Goal: Task Accomplishment & Management: Use online tool/utility

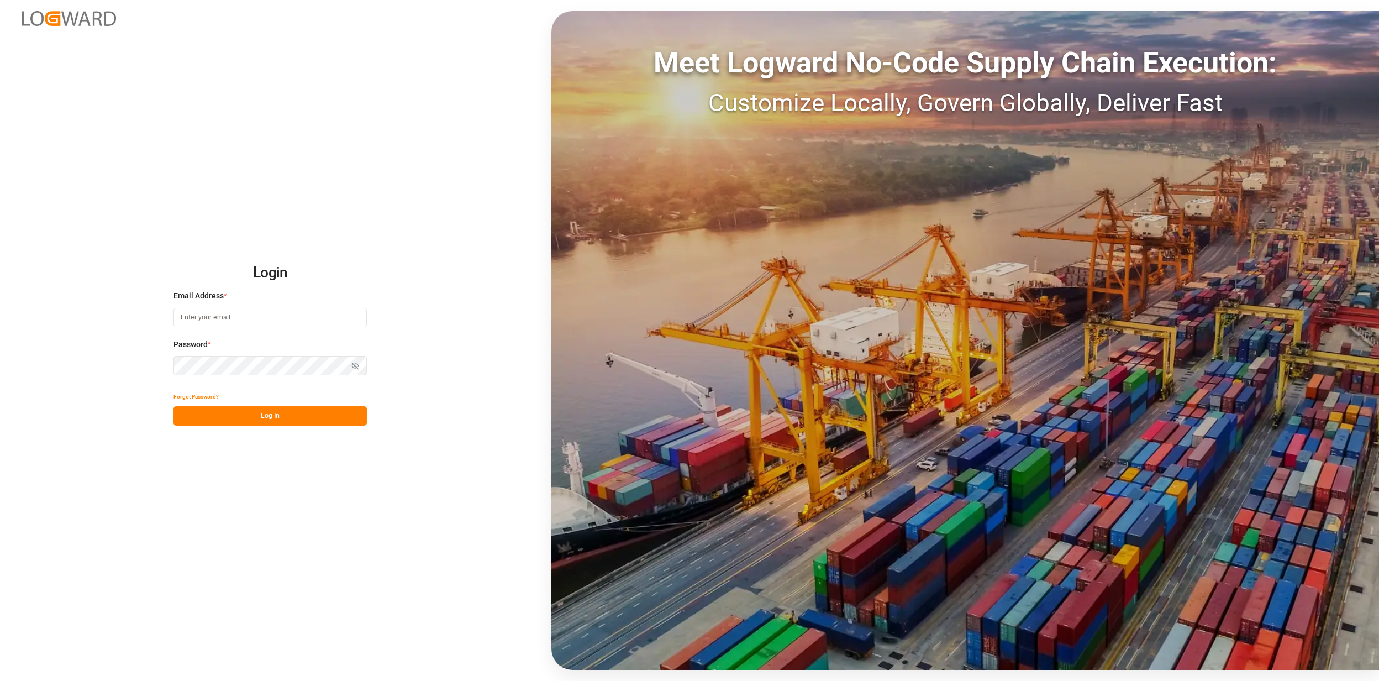
type input "[EMAIL_ADDRESS][PERSON_NAME][DOMAIN_NAME]"
click at [233, 411] on button "Log In" at bounding box center [270, 415] width 193 height 19
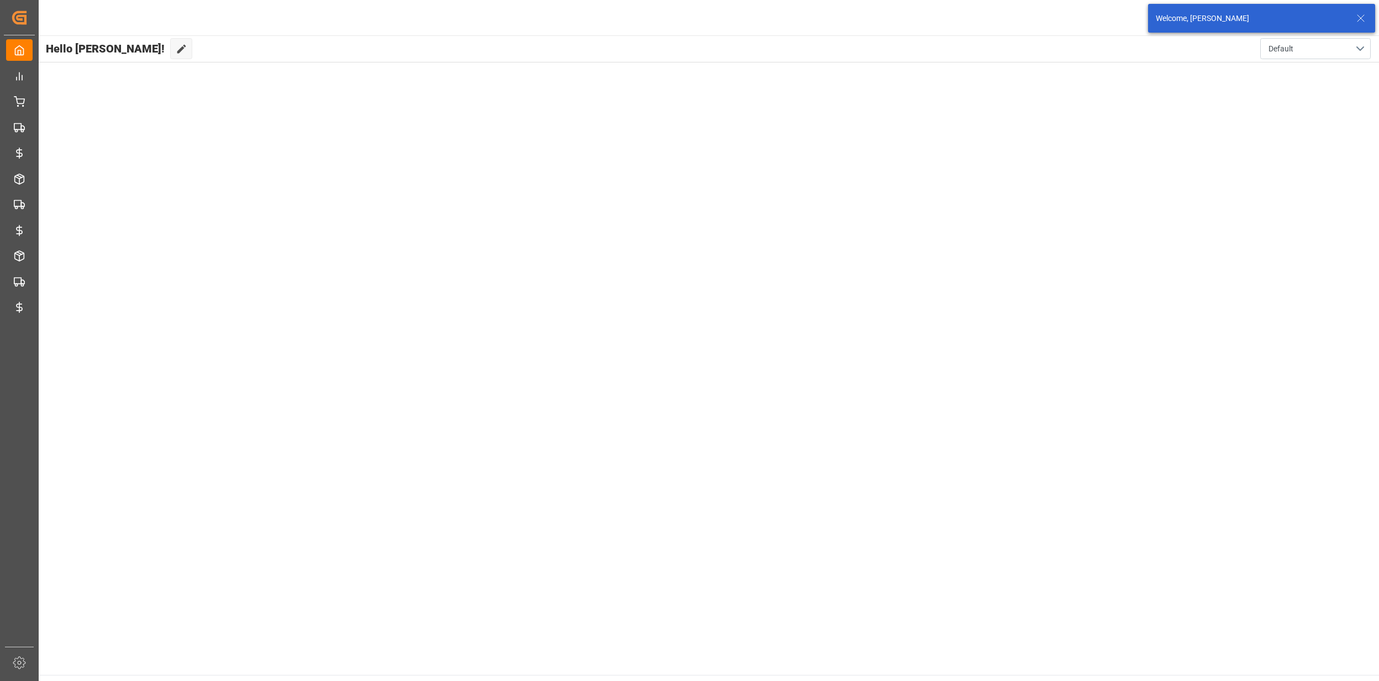
click at [1358, 21] on icon at bounding box center [1361, 18] width 13 height 13
click at [1358, 18] on html "Created by potrace 1.15, written by [PERSON_NAME] [DATE]-[DATE] Created by potr…" at bounding box center [689, 340] width 1379 height 681
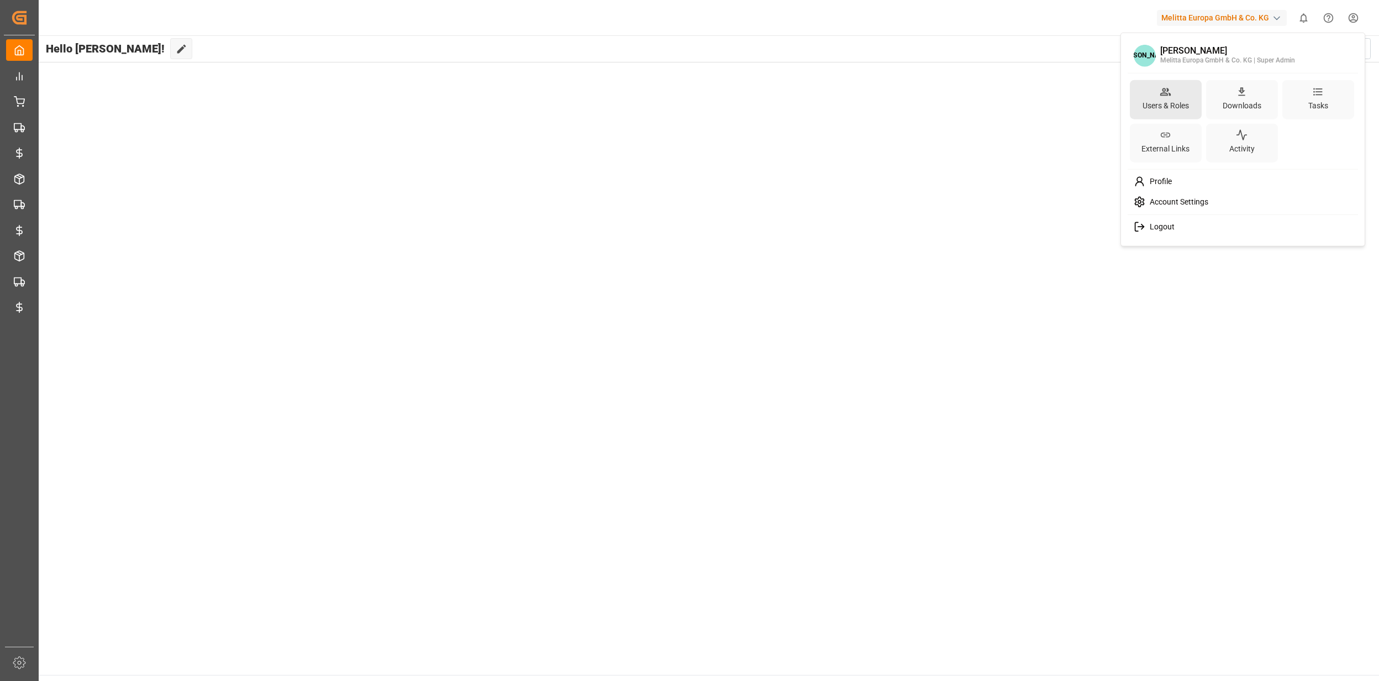
click at [1179, 100] on div "Users & Roles" at bounding box center [1166, 105] width 51 height 16
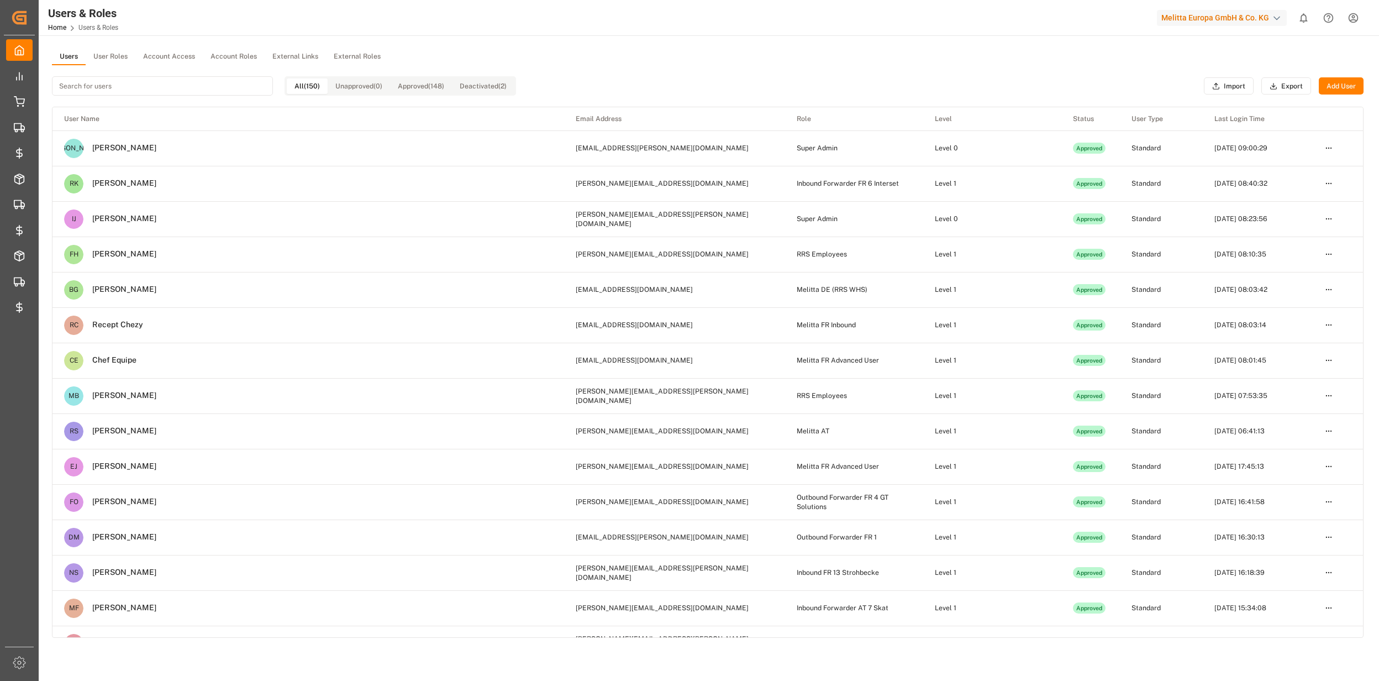
click at [115, 54] on button "User Roles" at bounding box center [111, 57] width 50 height 17
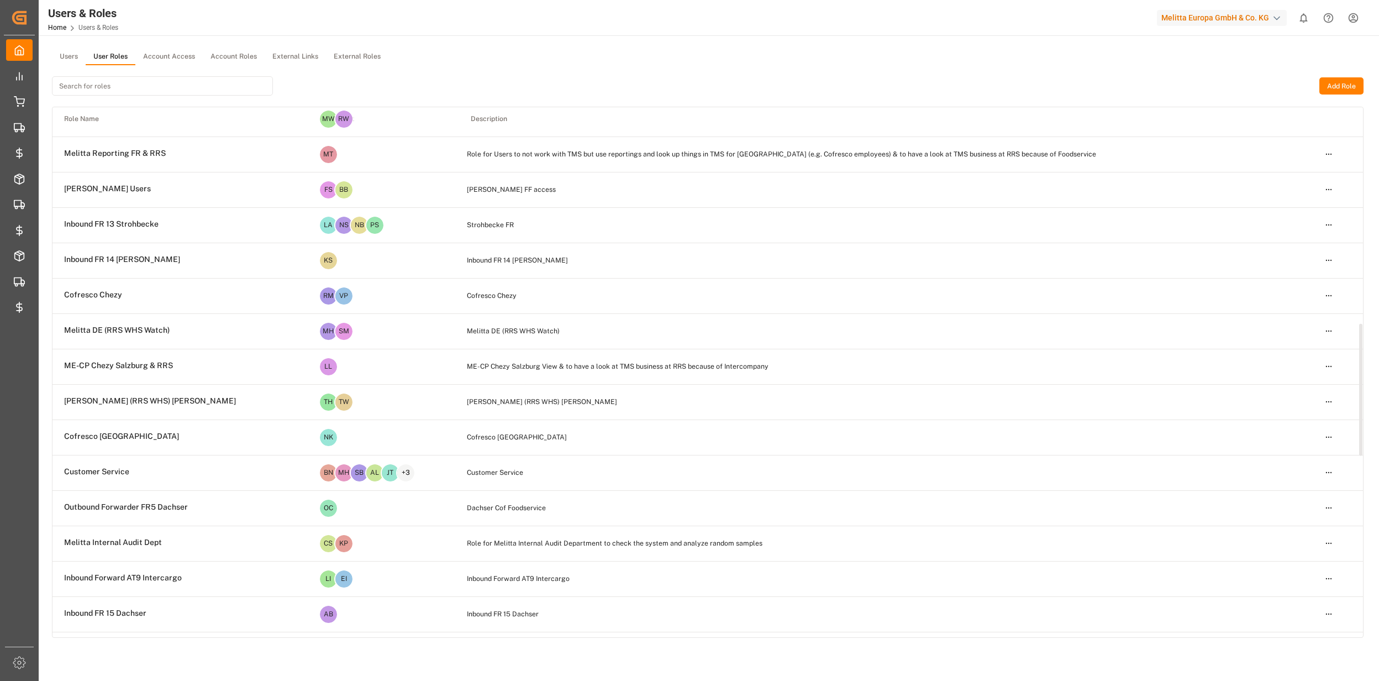
scroll to position [1590, 0]
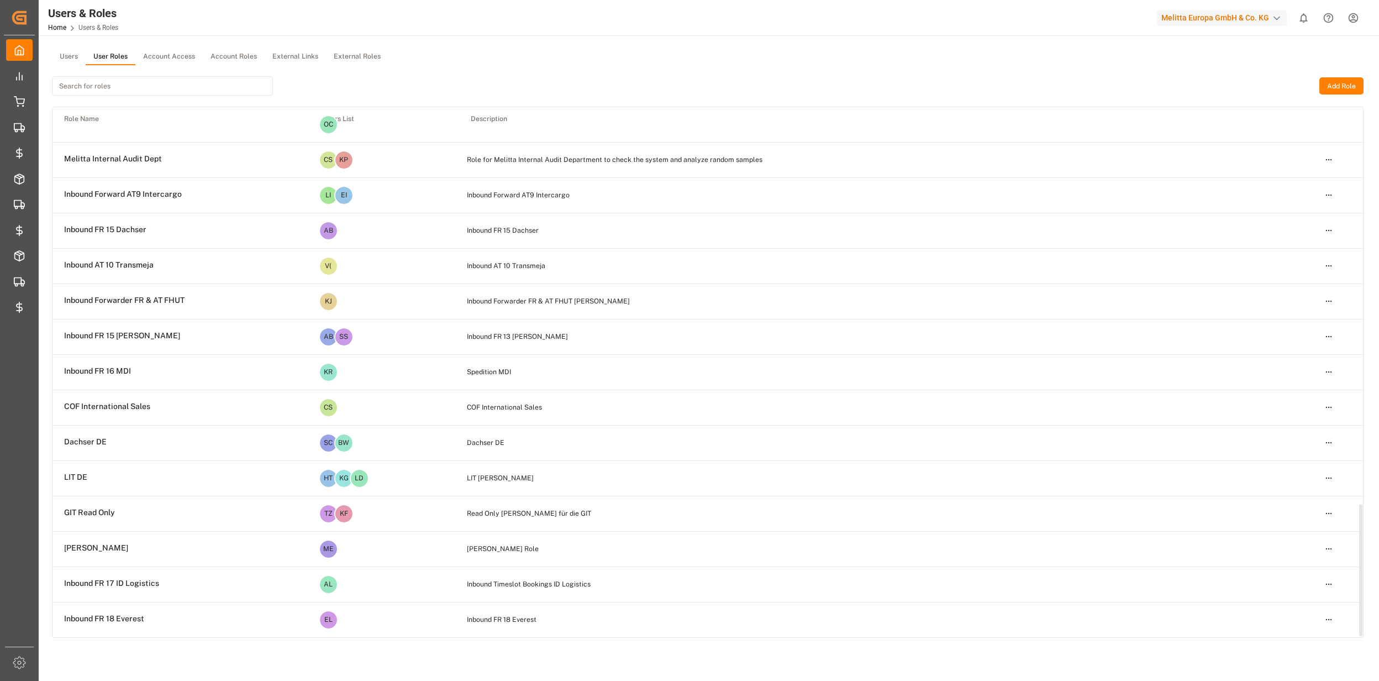
click at [1323, 620] on html "Created by potrace 1.15, written by [PERSON_NAME] [DATE]-[DATE] Created by potr…" at bounding box center [689, 340] width 1379 height 681
click at [1287, 558] on div "Edit" at bounding box center [1305, 563] width 57 height 15
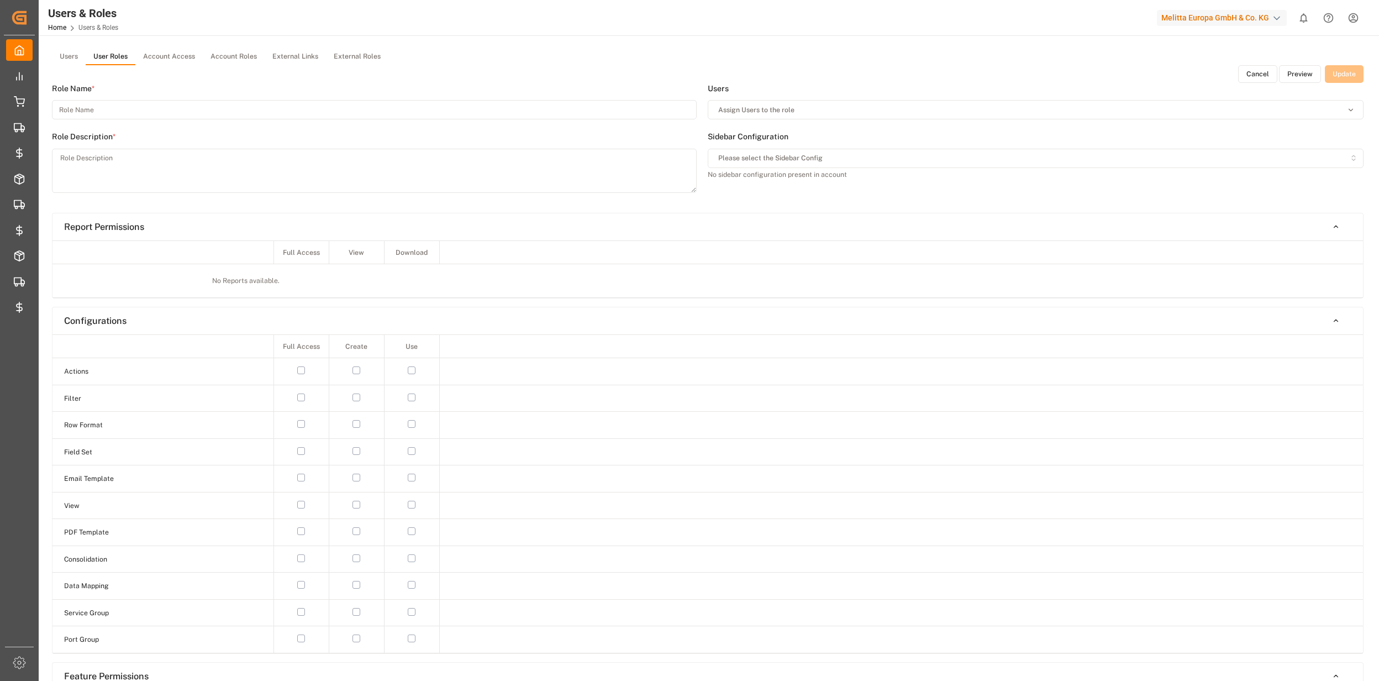
type input "Inbound FR 18 Everest"
type textarea "Inbound FR 18 Everest"
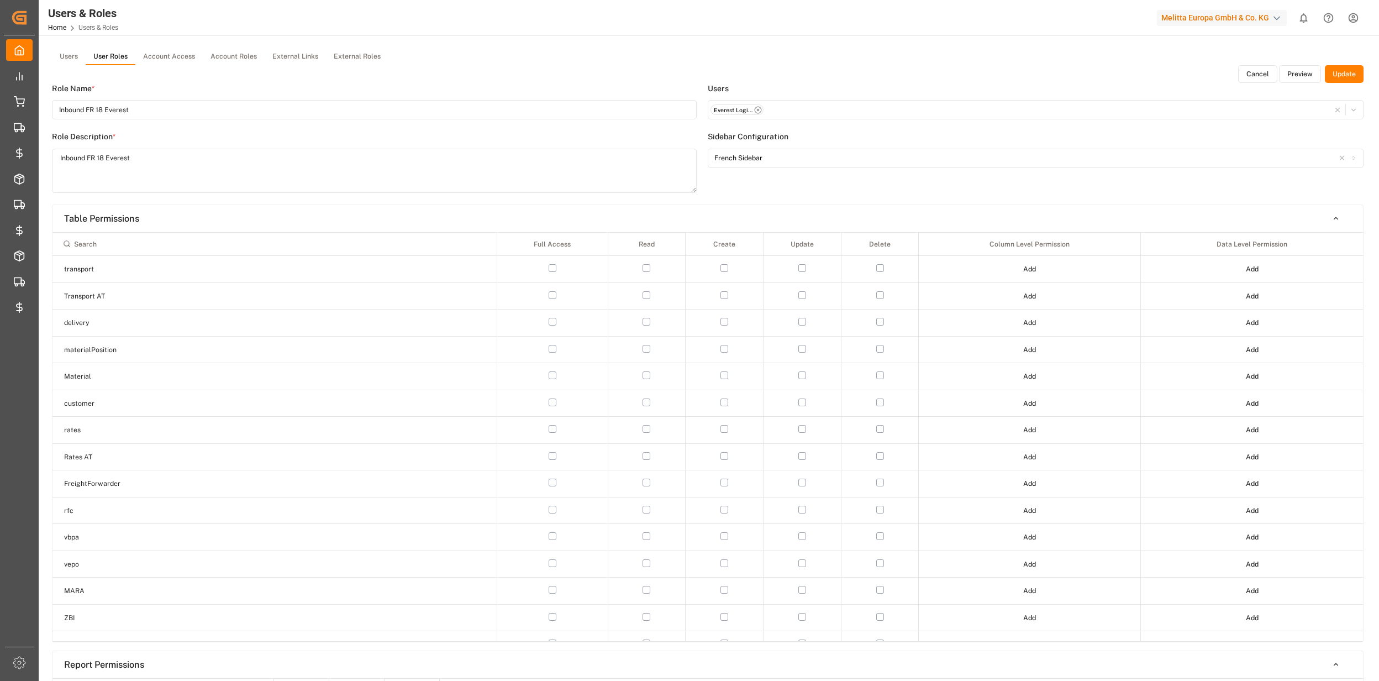
click at [1294, 78] on button "Preview" at bounding box center [1300, 74] width 42 height 18
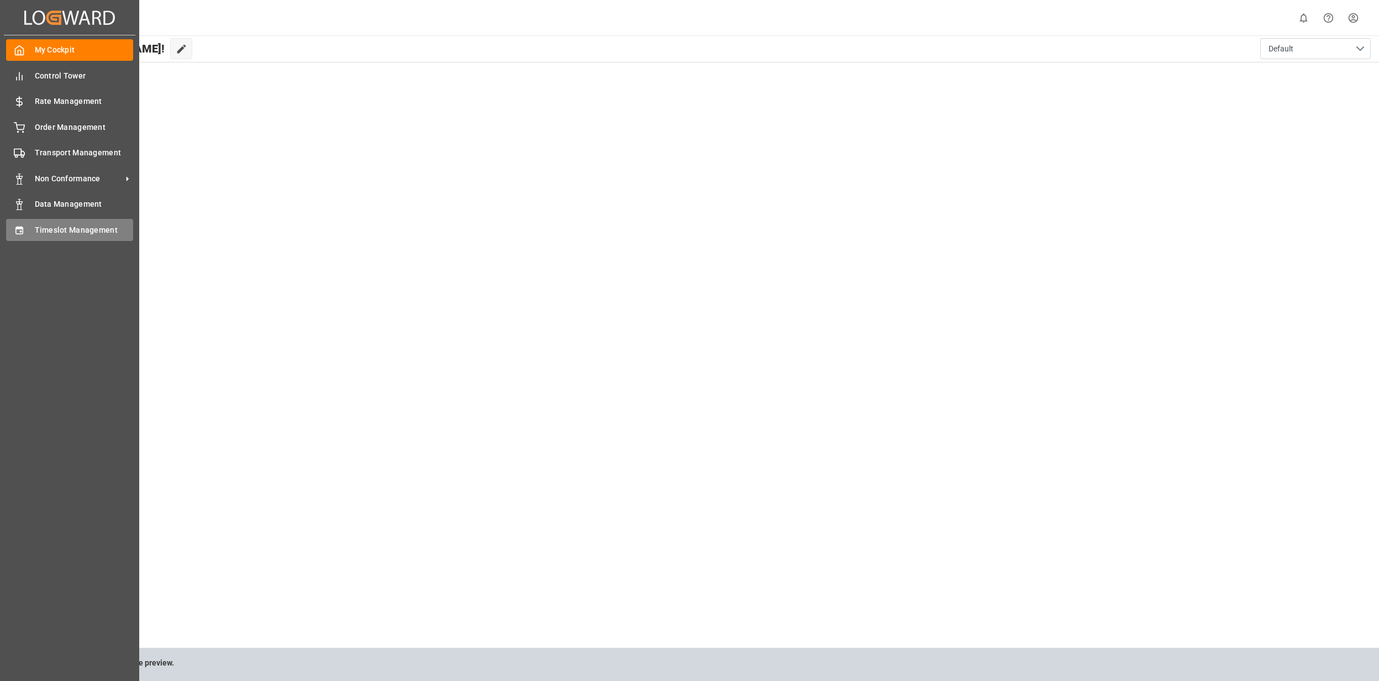
click at [35, 234] on span "Timeslot Management" at bounding box center [84, 230] width 99 height 12
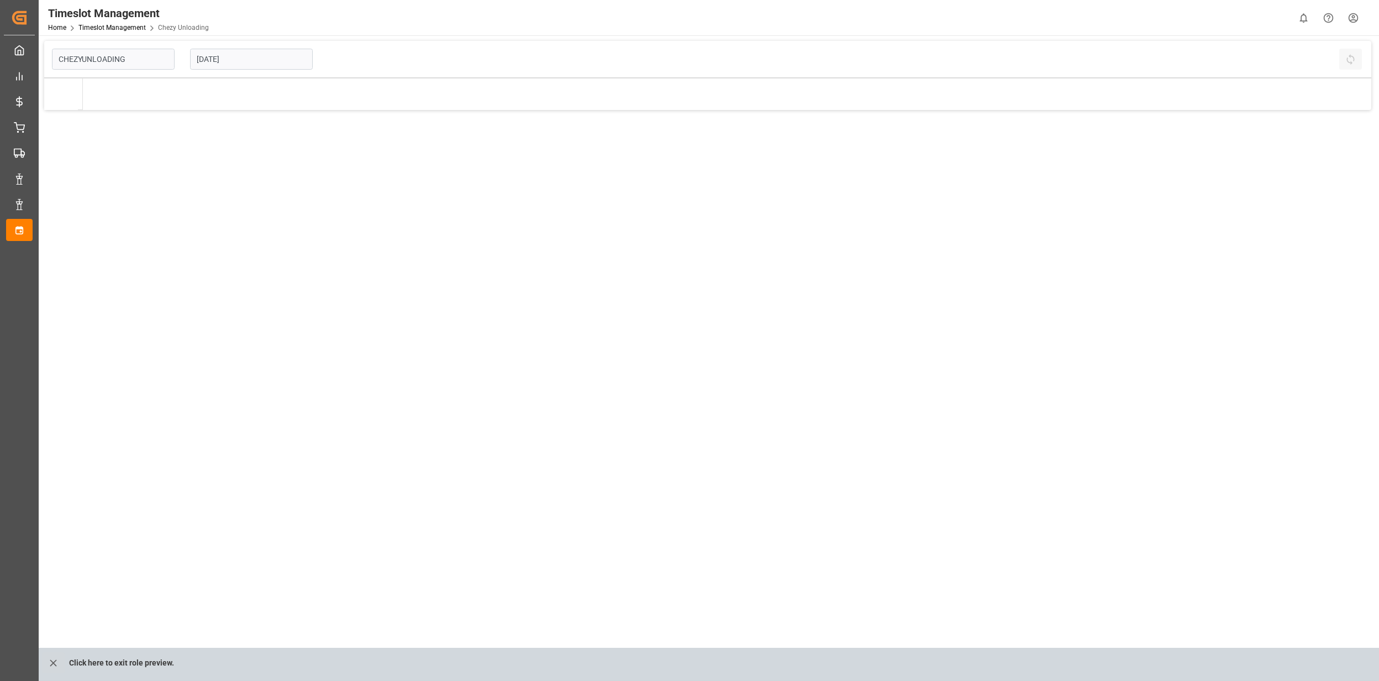
type input "Chezy Unloading"
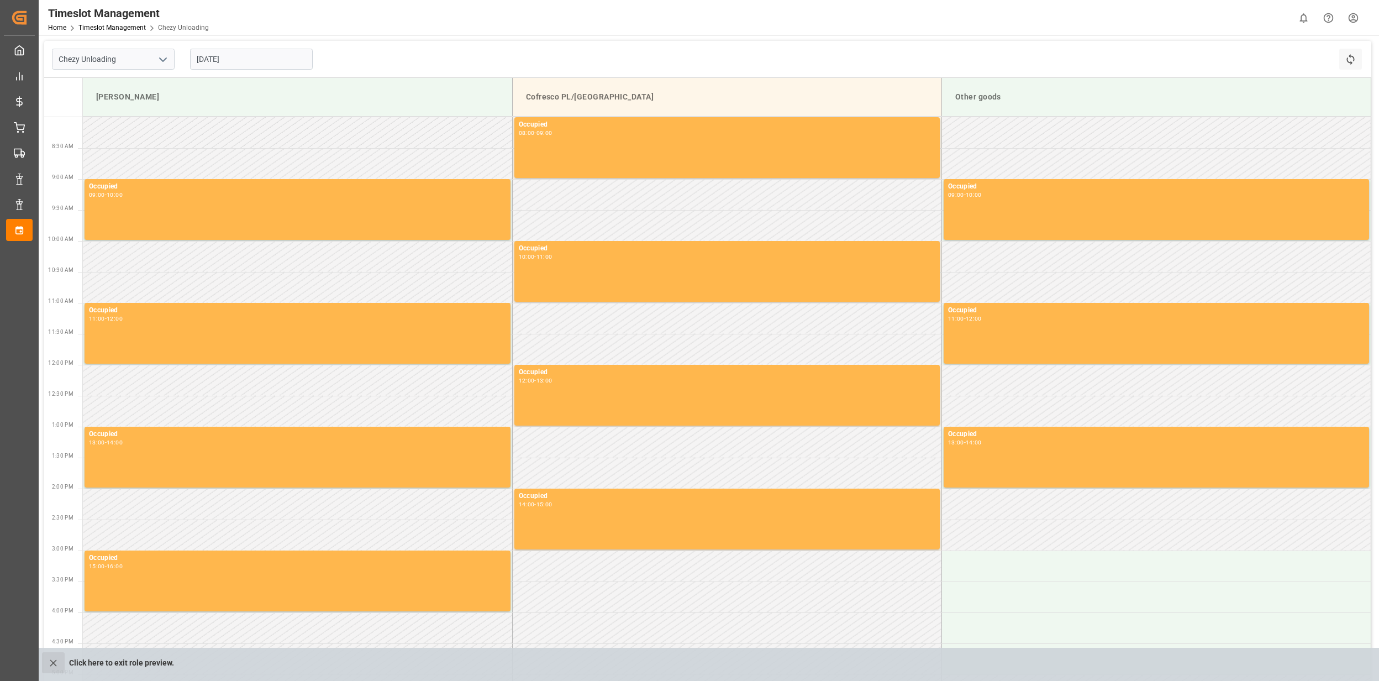
click at [54, 661] on icon "close role preview" at bounding box center [54, 663] width 12 height 12
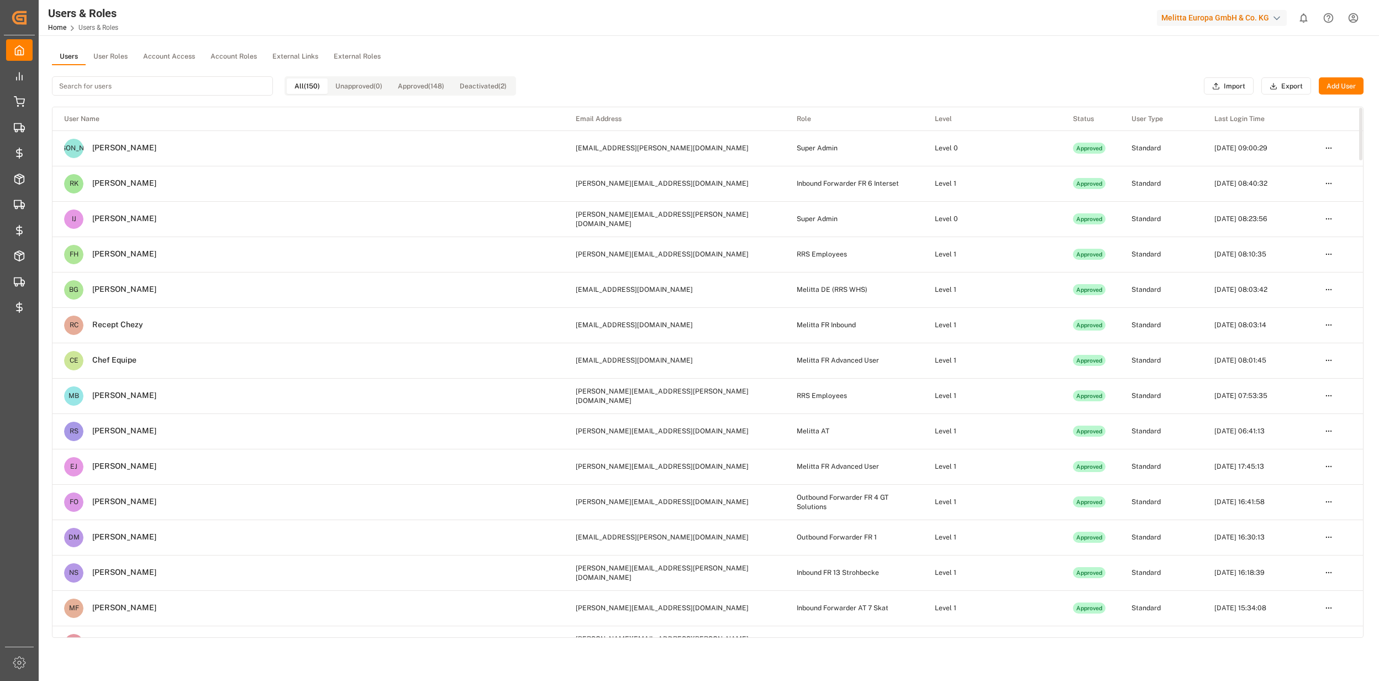
click at [113, 65] on div "All (150) Unapproved (0) Approved (148) Deactivated (2)" at bounding box center [284, 85] width 464 height 41
click at [113, 54] on button "User Roles" at bounding box center [111, 57] width 50 height 17
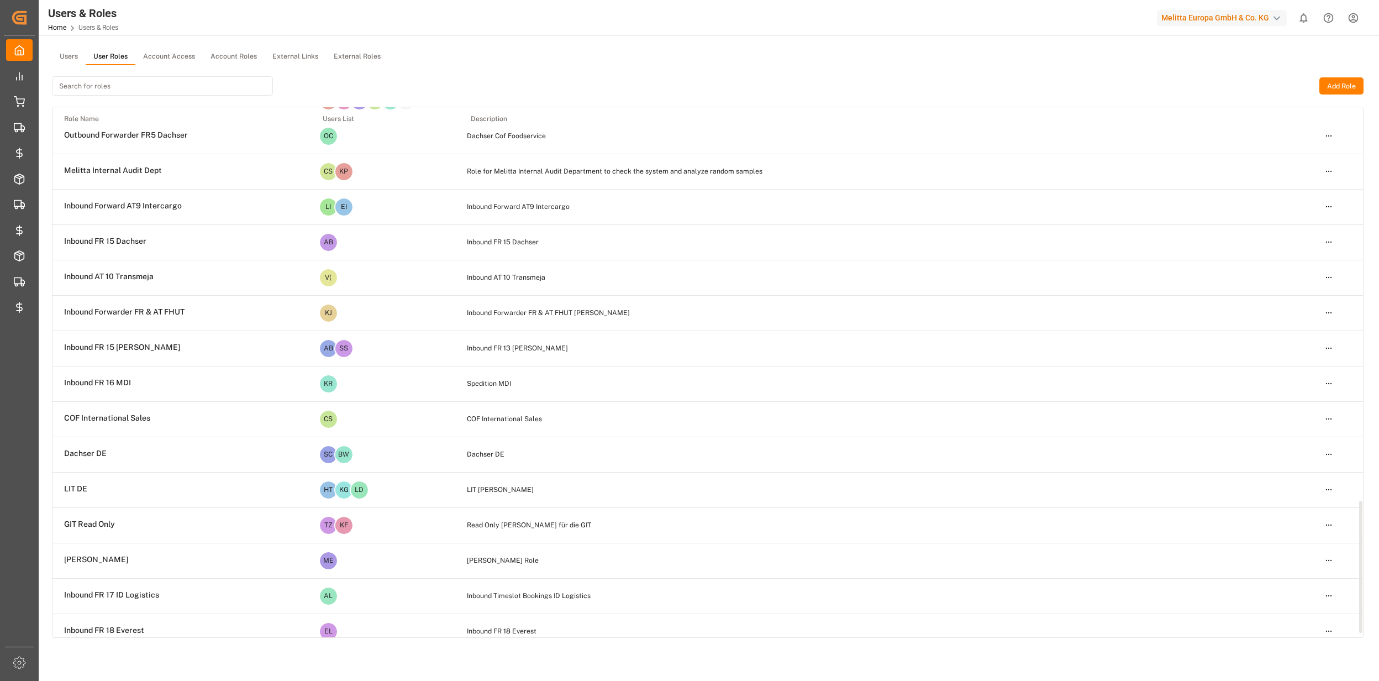
scroll to position [1590, 0]
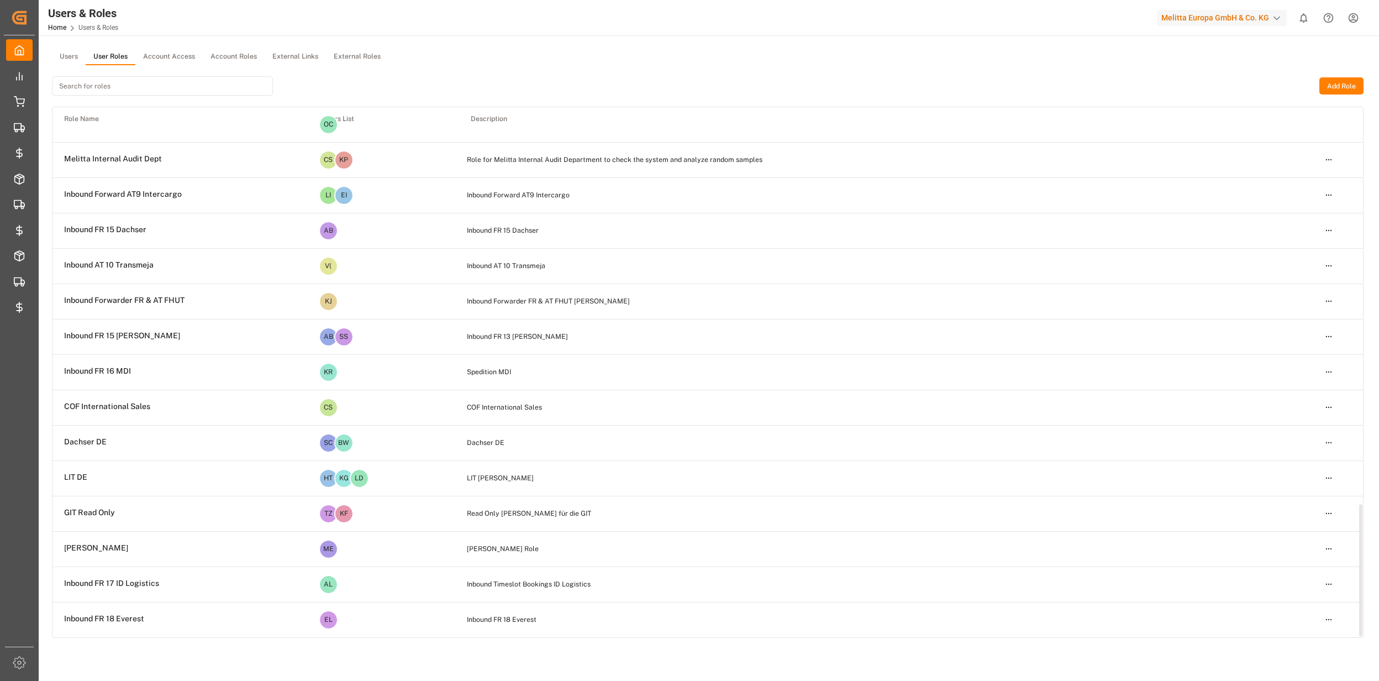
click at [1325, 582] on html "Created by potrace 1.15, written by [PERSON_NAME] [DATE]-[DATE] Created by potr…" at bounding box center [689, 340] width 1379 height 681
click at [1291, 607] on div "Edit" at bounding box center [1305, 603] width 57 height 15
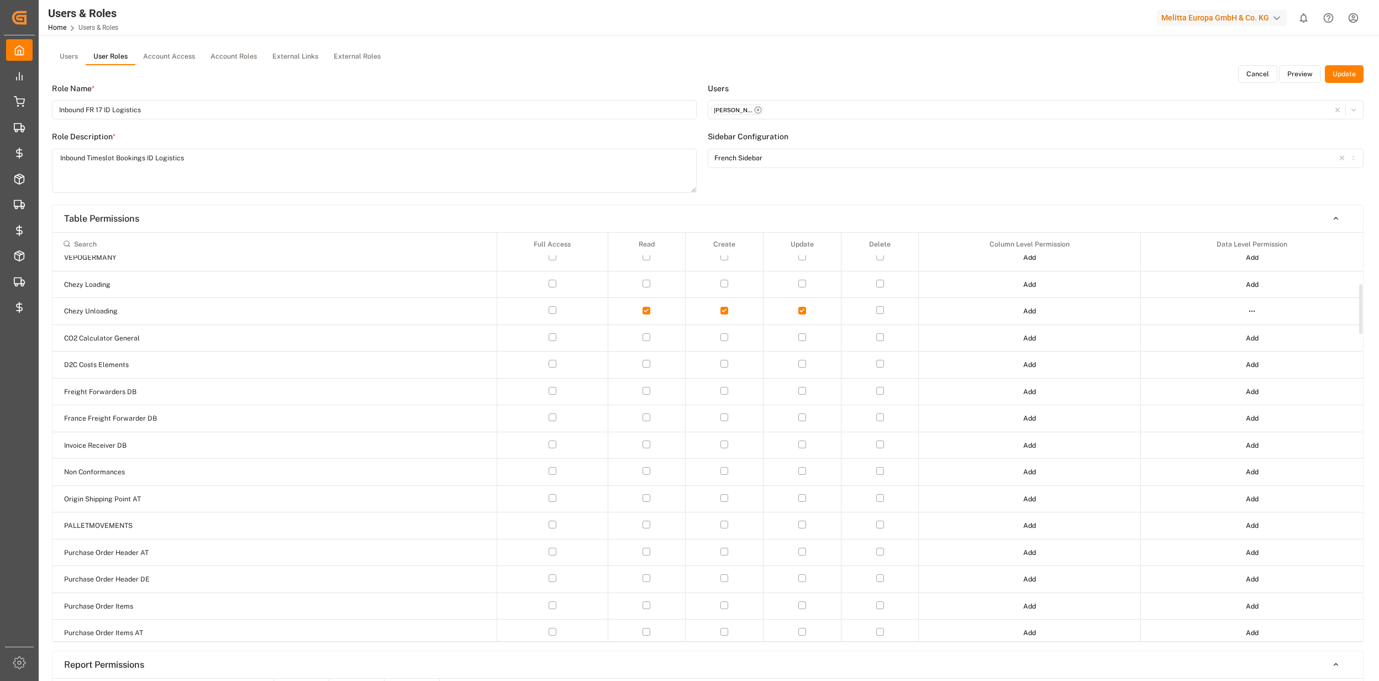
scroll to position [442, 0]
click at [1256, 308] on html "Created by potrace 1.15, written by [PERSON_NAME] [DATE]-[DATE] Created by potr…" at bounding box center [689, 340] width 1379 height 681
click at [1219, 336] on div "Edit" at bounding box center [1229, 333] width 57 height 15
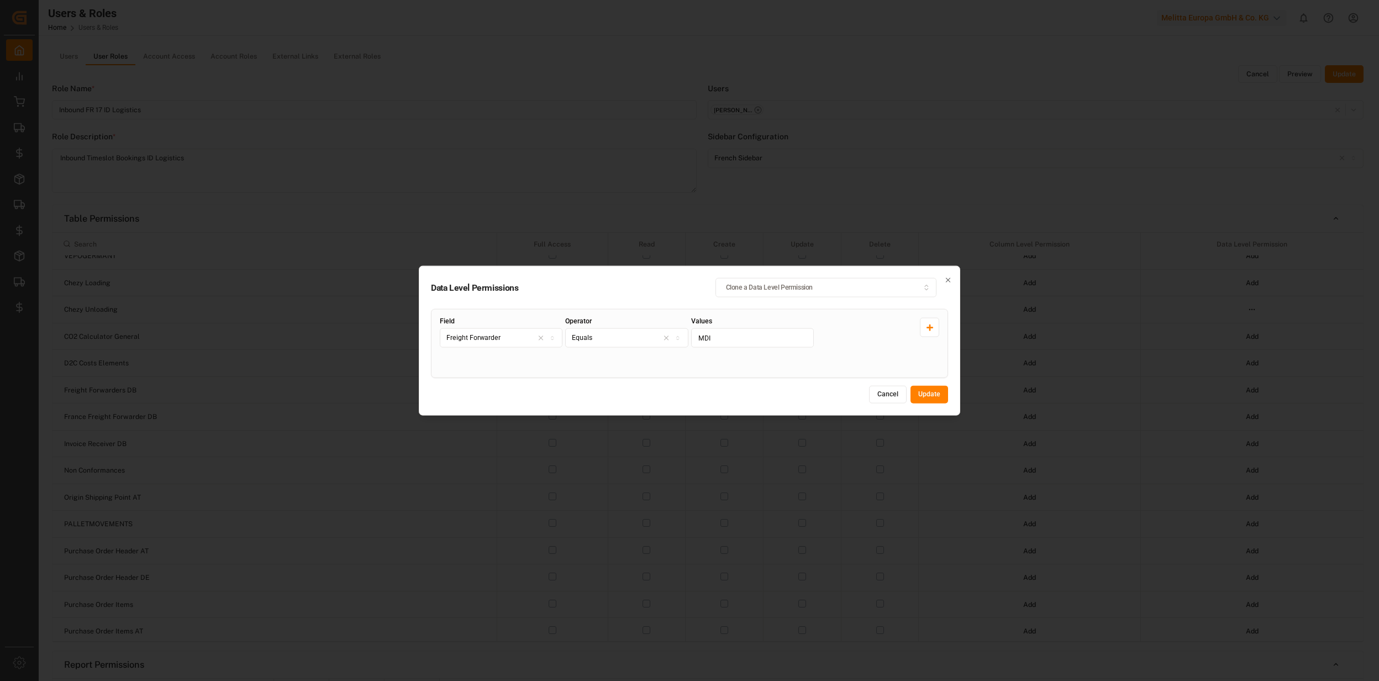
click at [883, 397] on button "Cancel" at bounding box center [888, 395] width 38 height 18
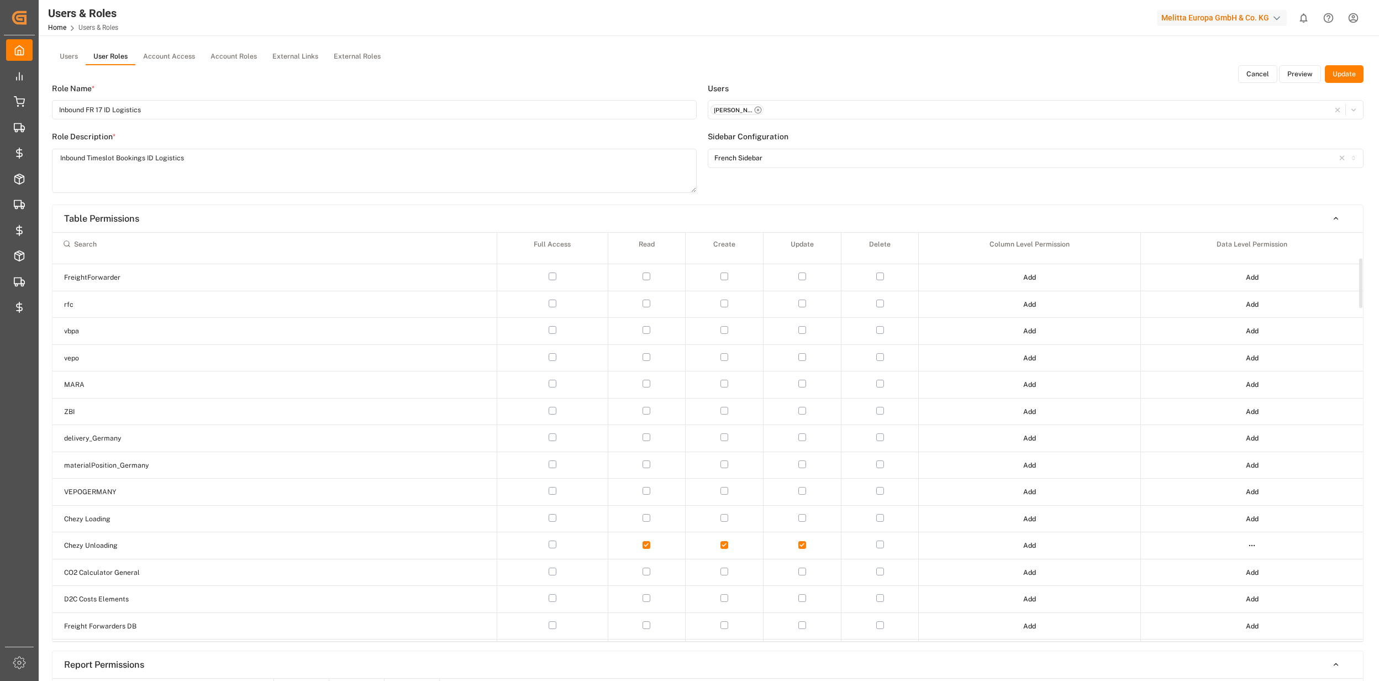
scroll to position [221, 0]
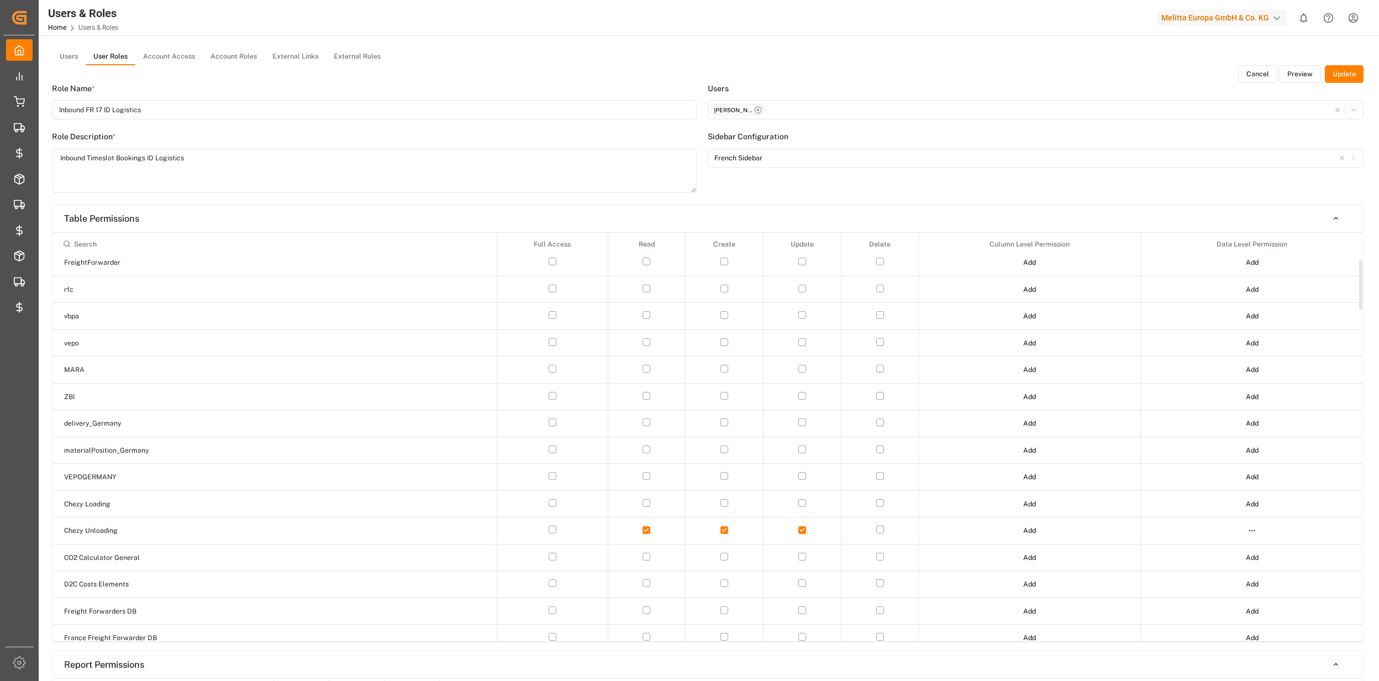
click at [1247, 529] on html "Created by potrace 1.15, written by [PERSON_NAME] [DATE]-[DATE] Created by potr…" at bounding box center [689, 340] width 1379 height 681
click at [1268, 187] on html "Created by potrace 1.15, written by [PERSON_NAME] [DATE]-[DATE] Created by potr…" at bounding box center [689, 340] width 1379 height 681
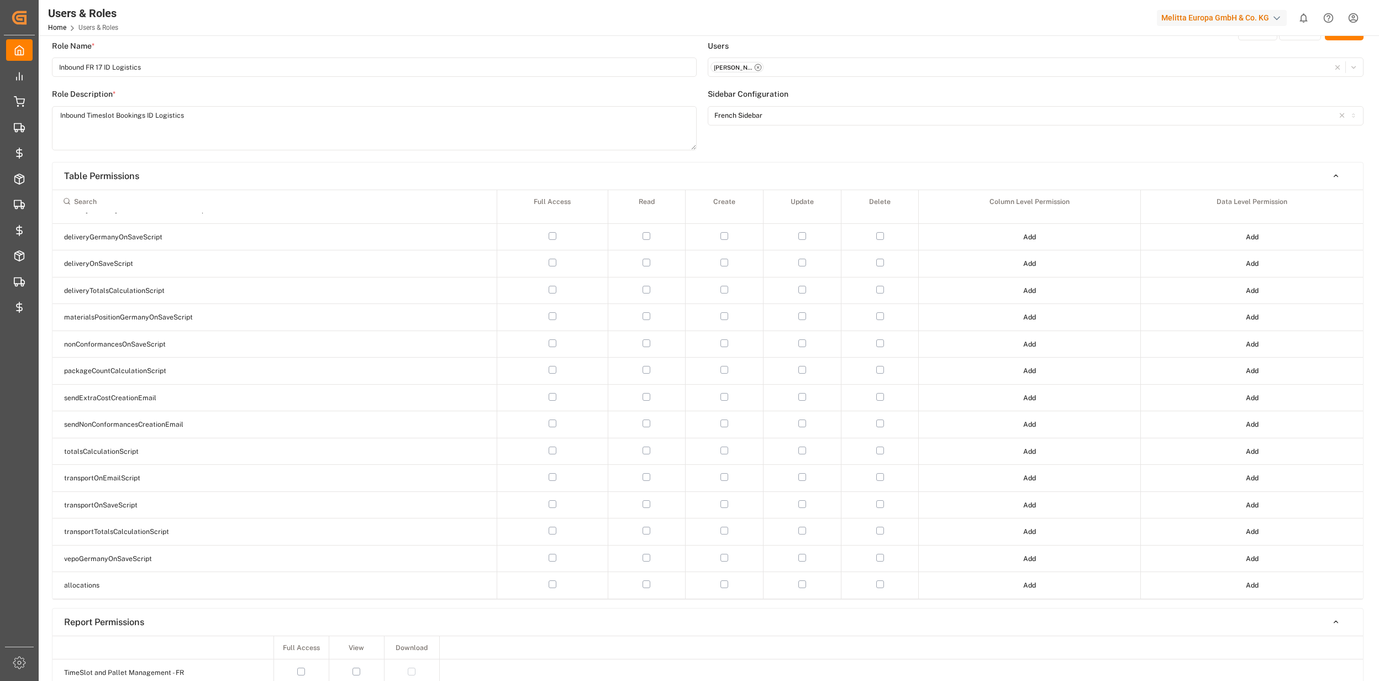
scroll to position [0, 0]
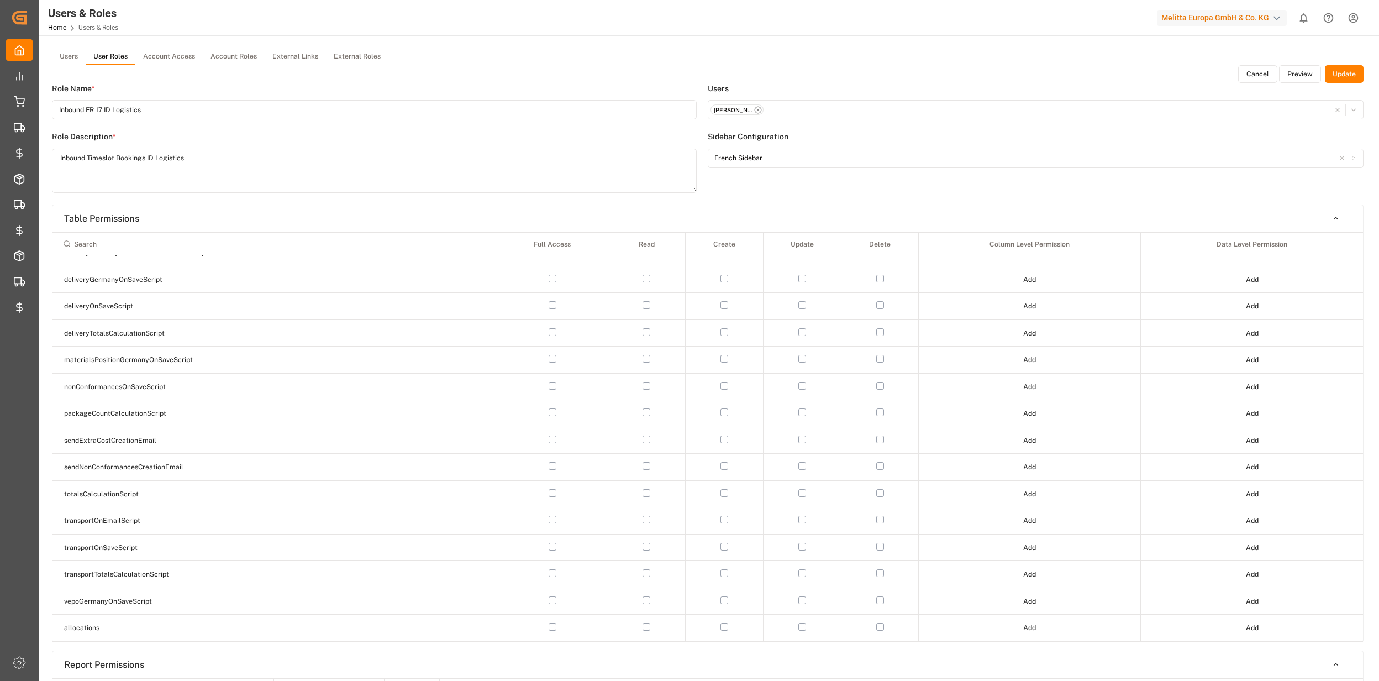
click at [1261, 78] on button "Cancel" at bounding box center [1257, 74] width 39 height 18
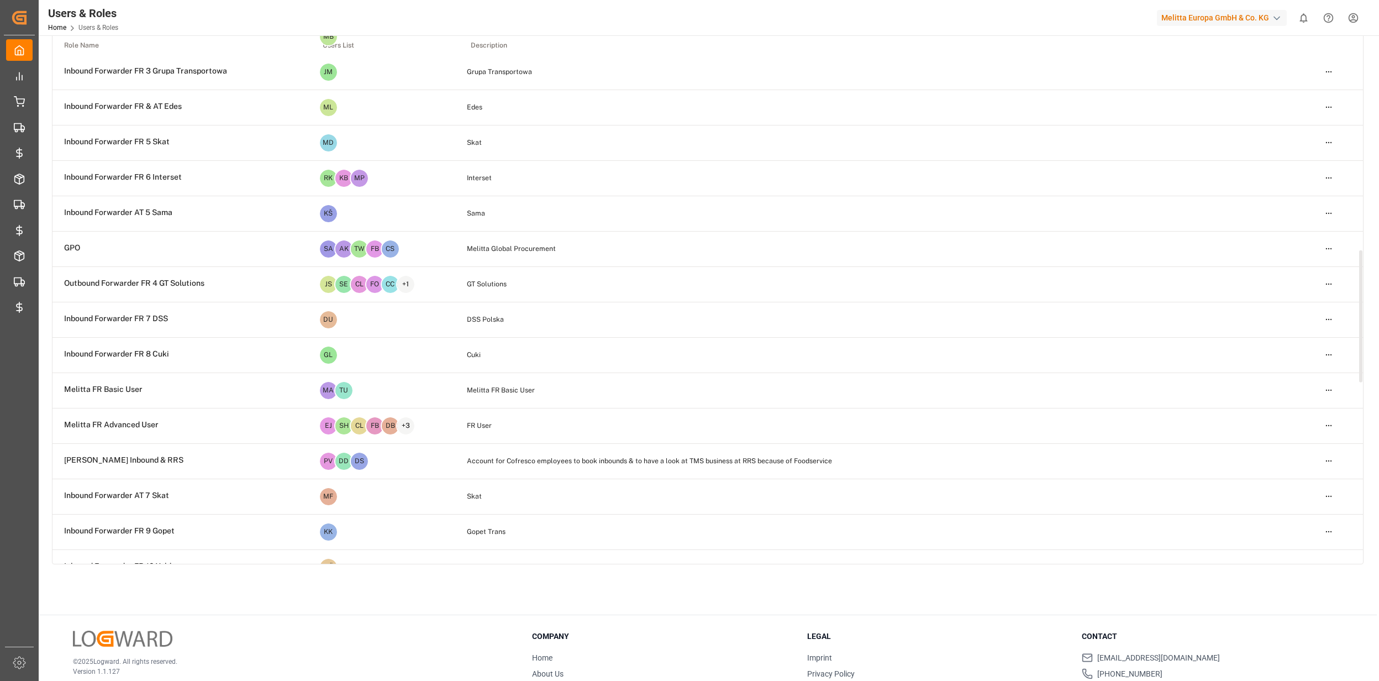
scroll to position [1590, 0]
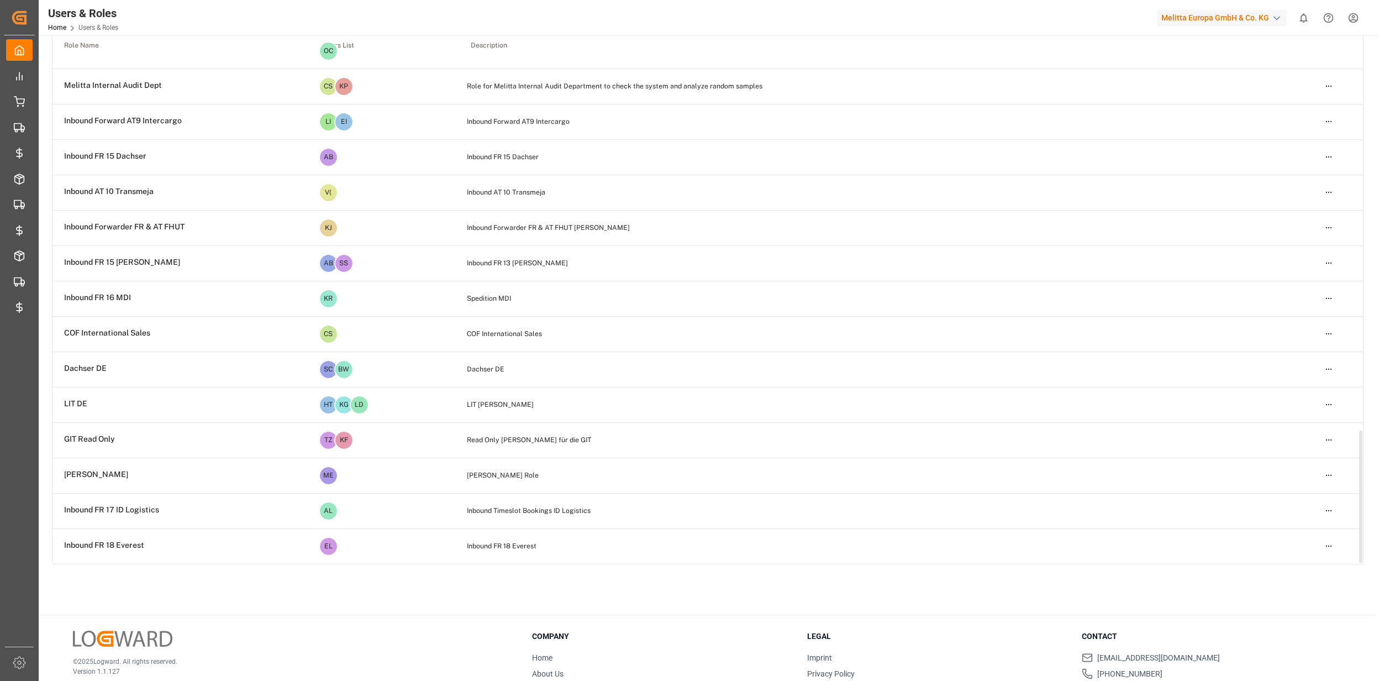
click at [1330, 543] on html "Created by potrace 1.15, written by [PERSON_NAME] [DATE]-[DATE] Created by potr…" at bounding box center [689, 340] width 1379 height 681
click at [1284, 560] on div "Edit" at bounding box center [1305, 565] width 57 height 15
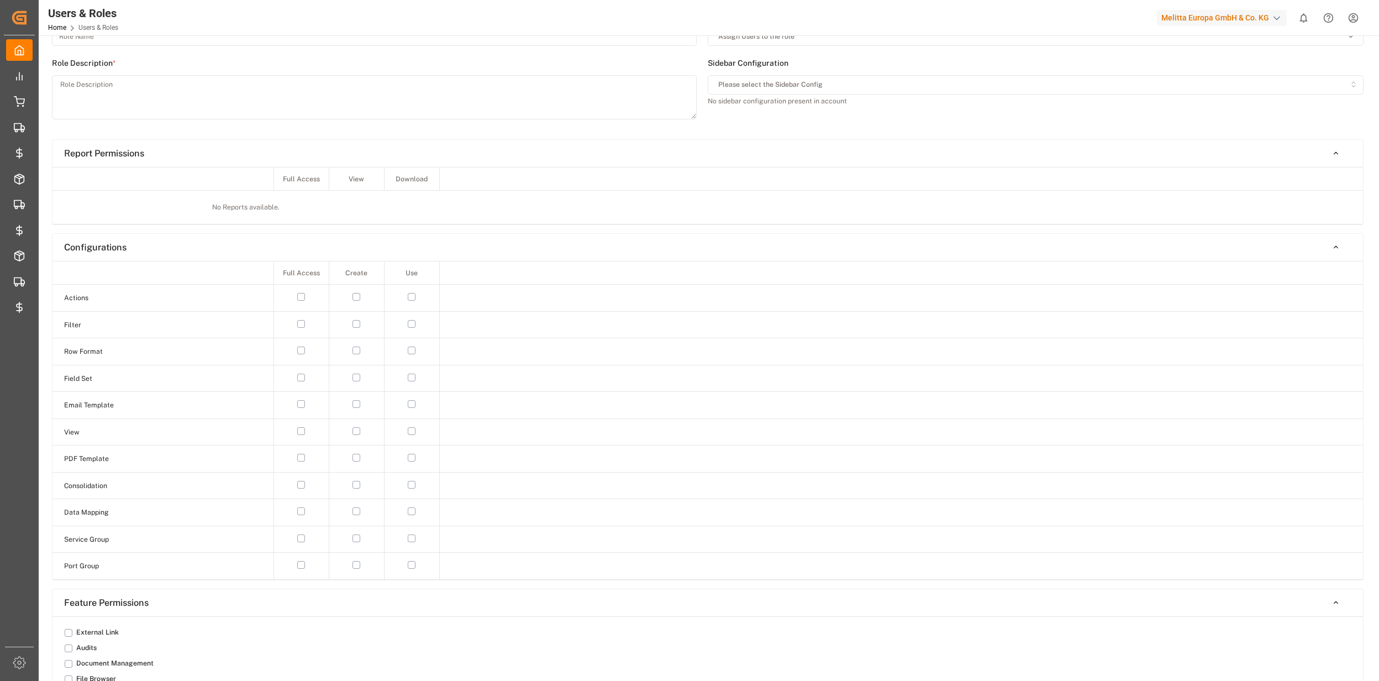
type input "Inbound FR 18 Everest"
type textarea "Inbound FR 18 Everest"
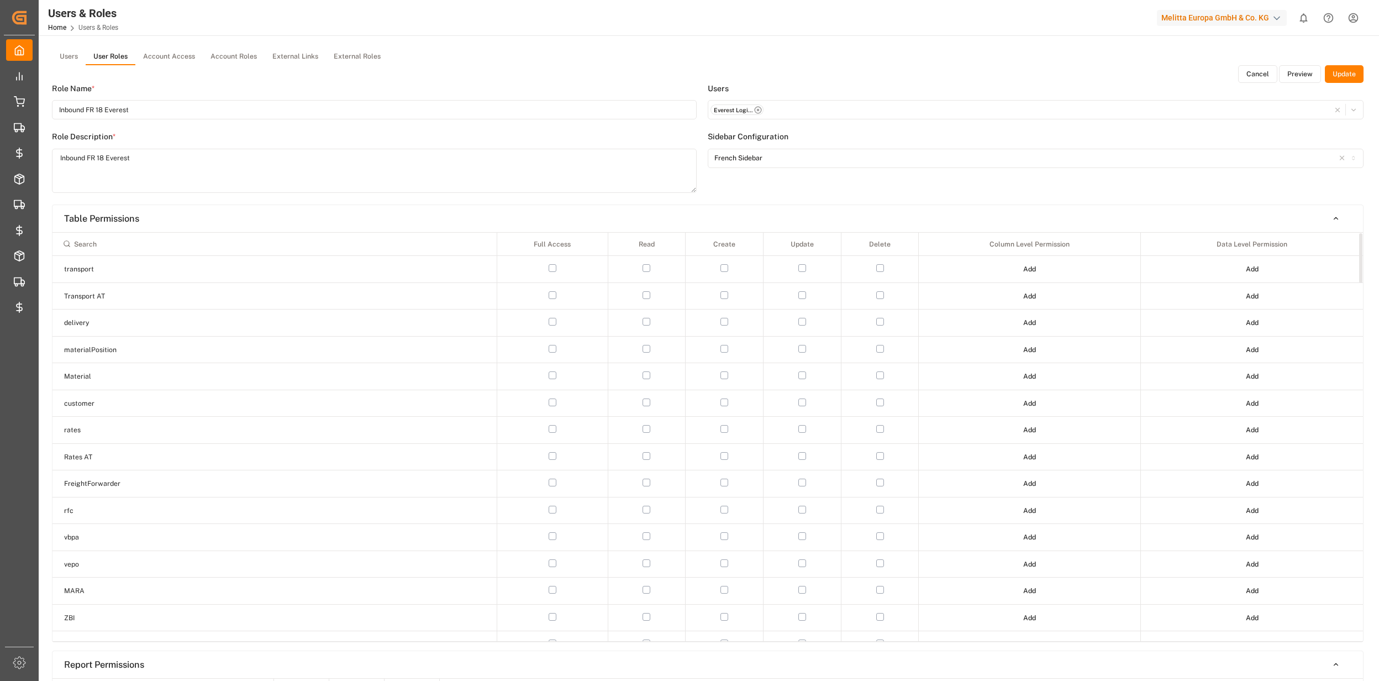
click at [647, 270] on button "button" at bounding box center [647, 268] width 8 height 8
click at [1247, 270] on button "Add" at bounding box center [1252, 269] width 28 height 18
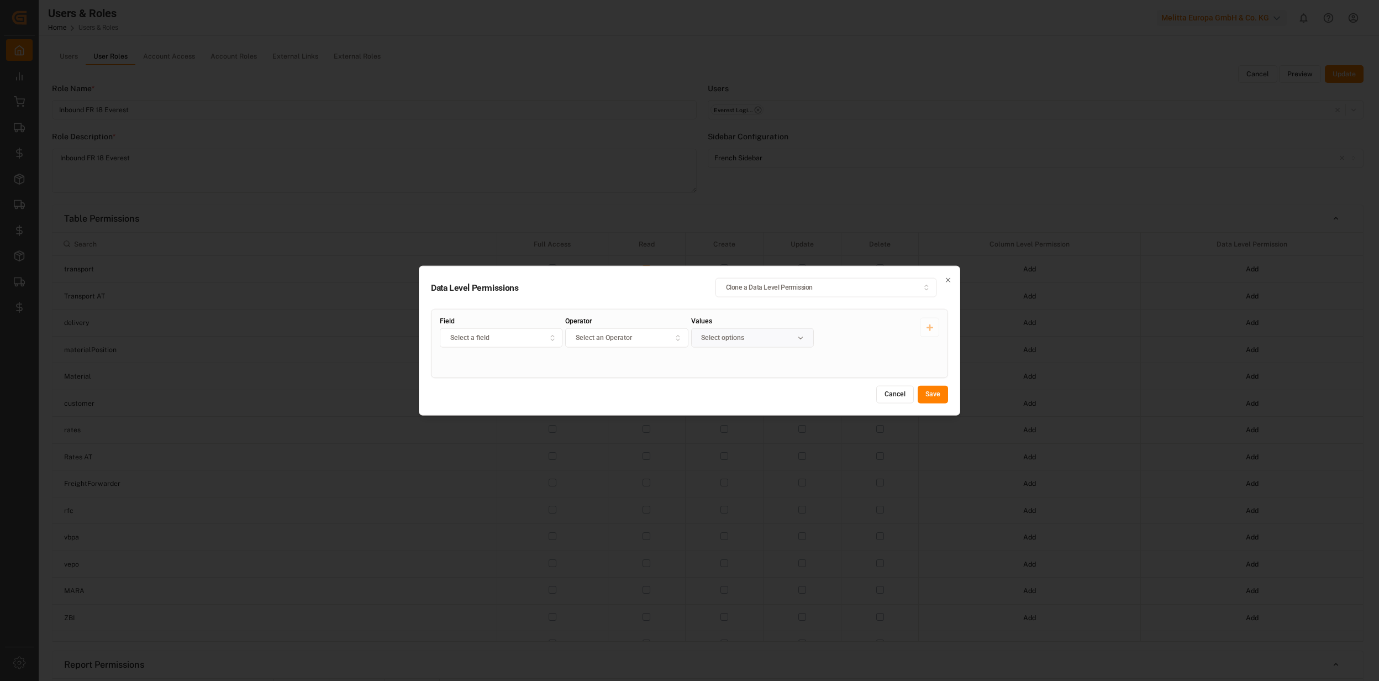
click at [511, 339] on div "Select a field" at bounding box center [502, 338] width 118 height 10
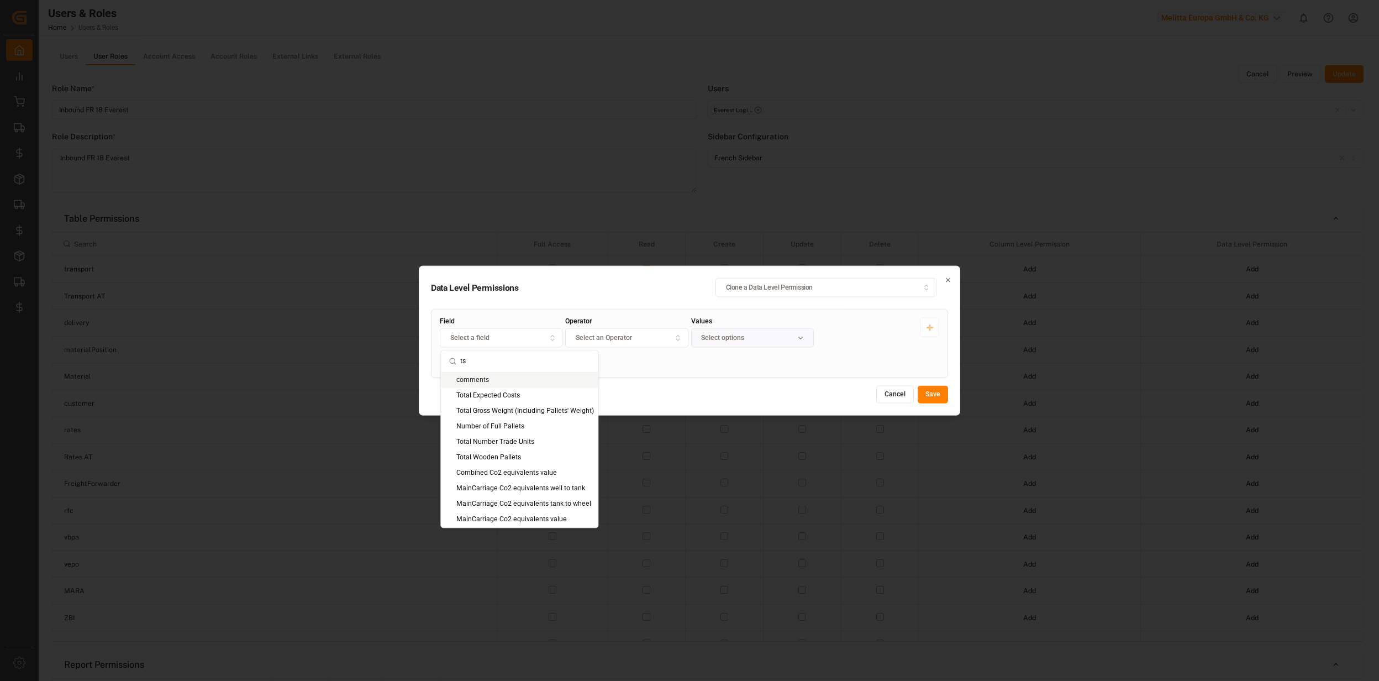
type input "t"
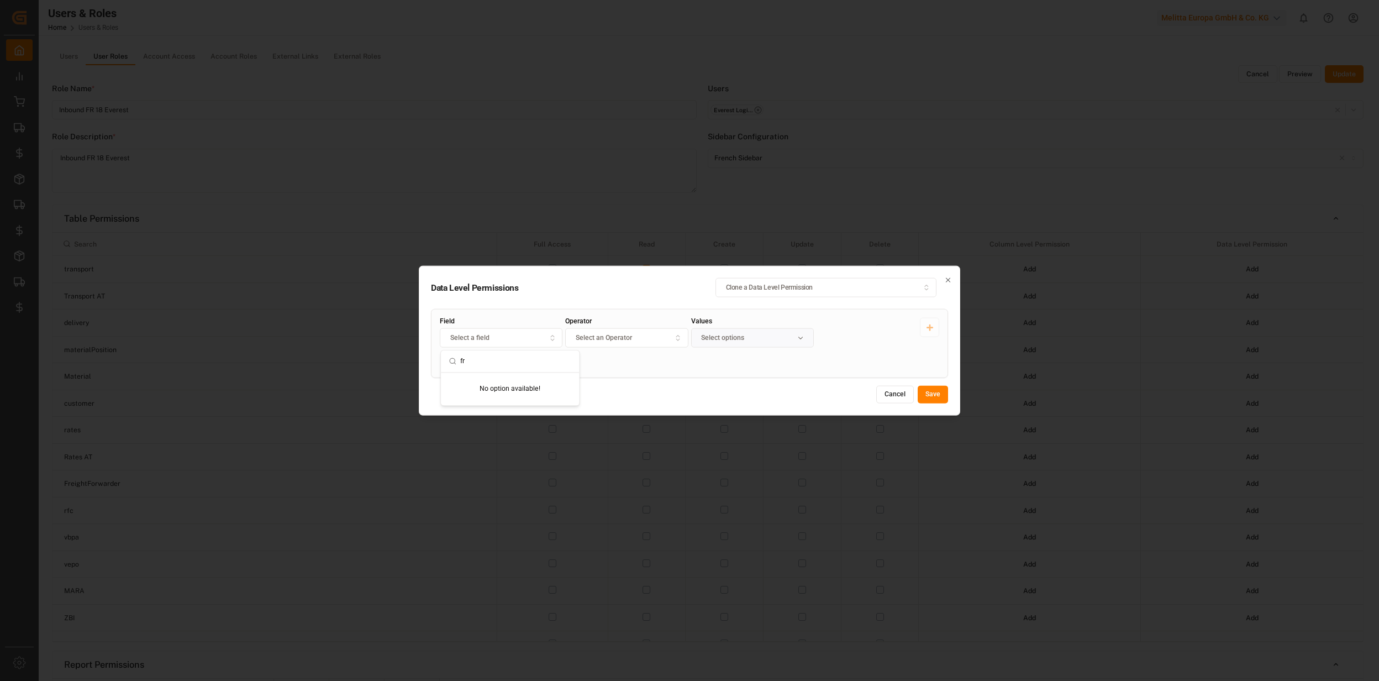
type input "f"
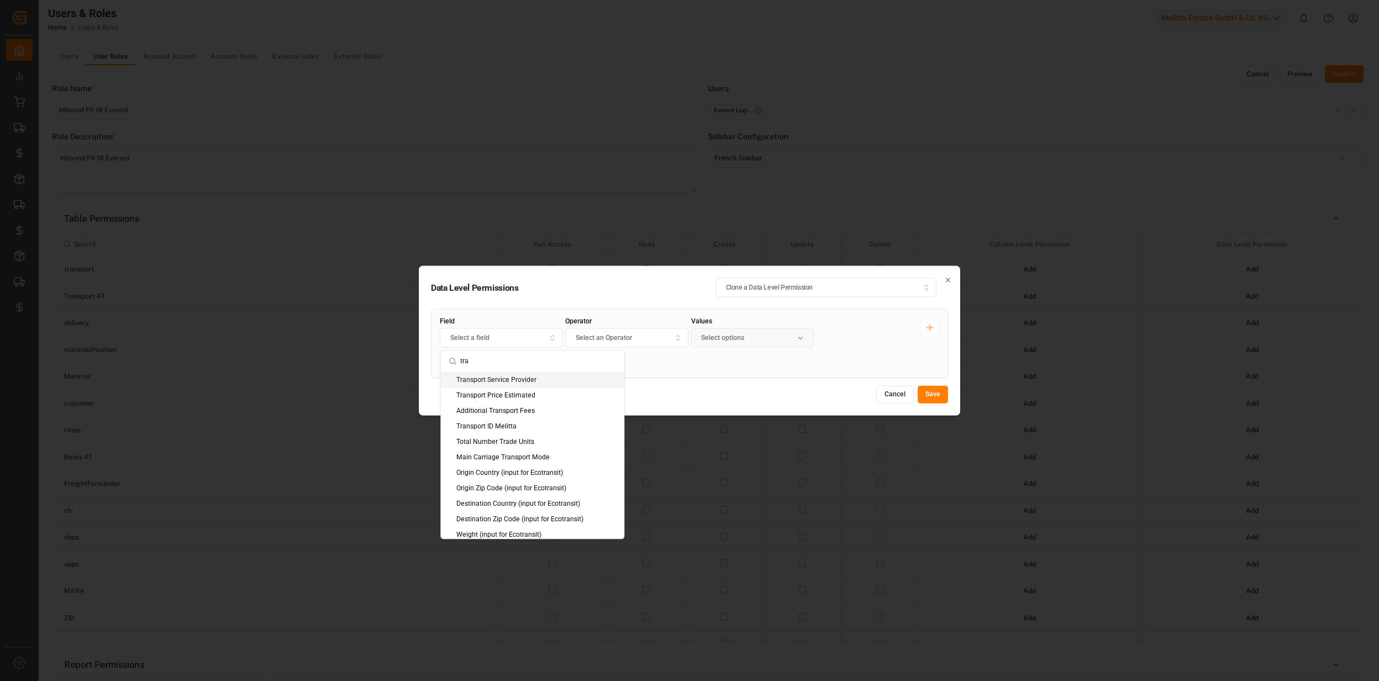
type input "tra"
click at [531, 384] on div "Transport Service Provider" at bounding box center [532, 379] width 183 height 15
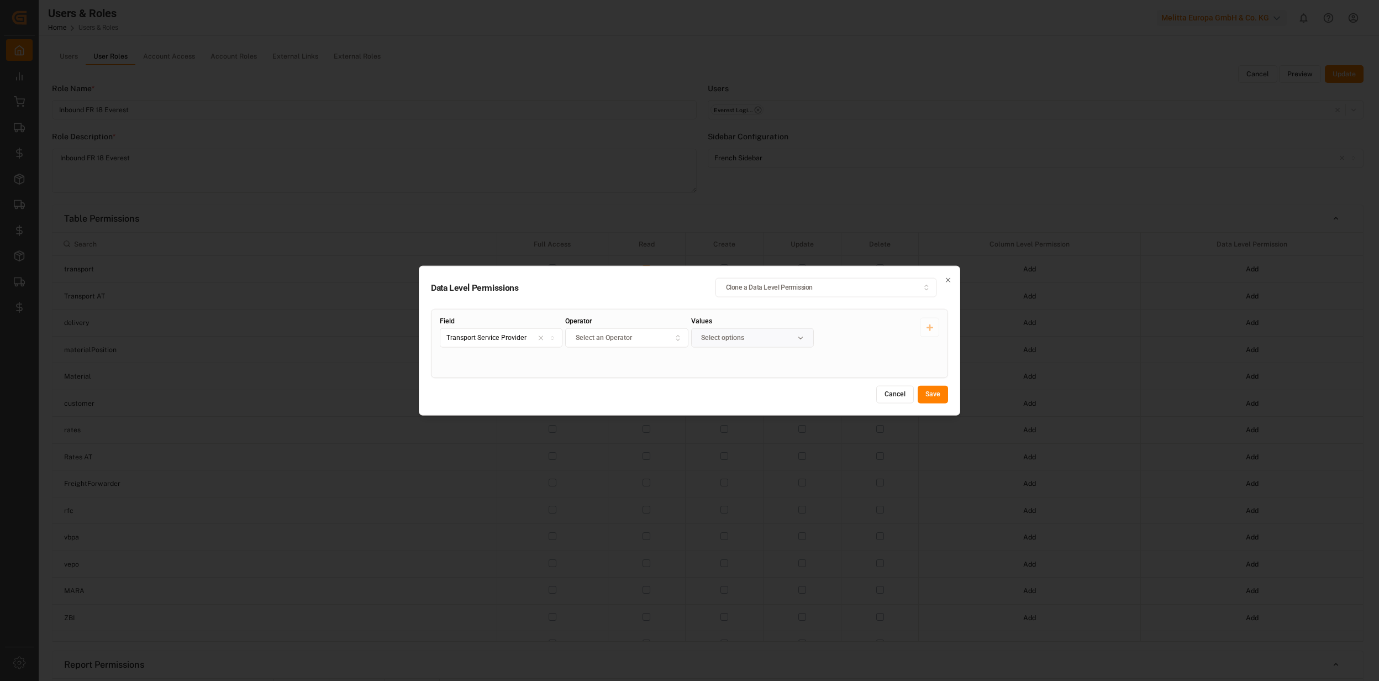
click at [613, 341] on span "Select an Operator" at bounding box center [604, 338] width 56 height 10
click at [595, 409] on div "Equals" at bounding box center [635, 410] width 138 height 15
click at [724, 323] on label "Values" at bounding box center [752, 321] width 123 height 7
click at [724, 328] on input "Values" at bounding box center [752, 337] width 123 height 19
click at [724, 332] on input "Values" at bounding box center [752, 337] width 123 height 19
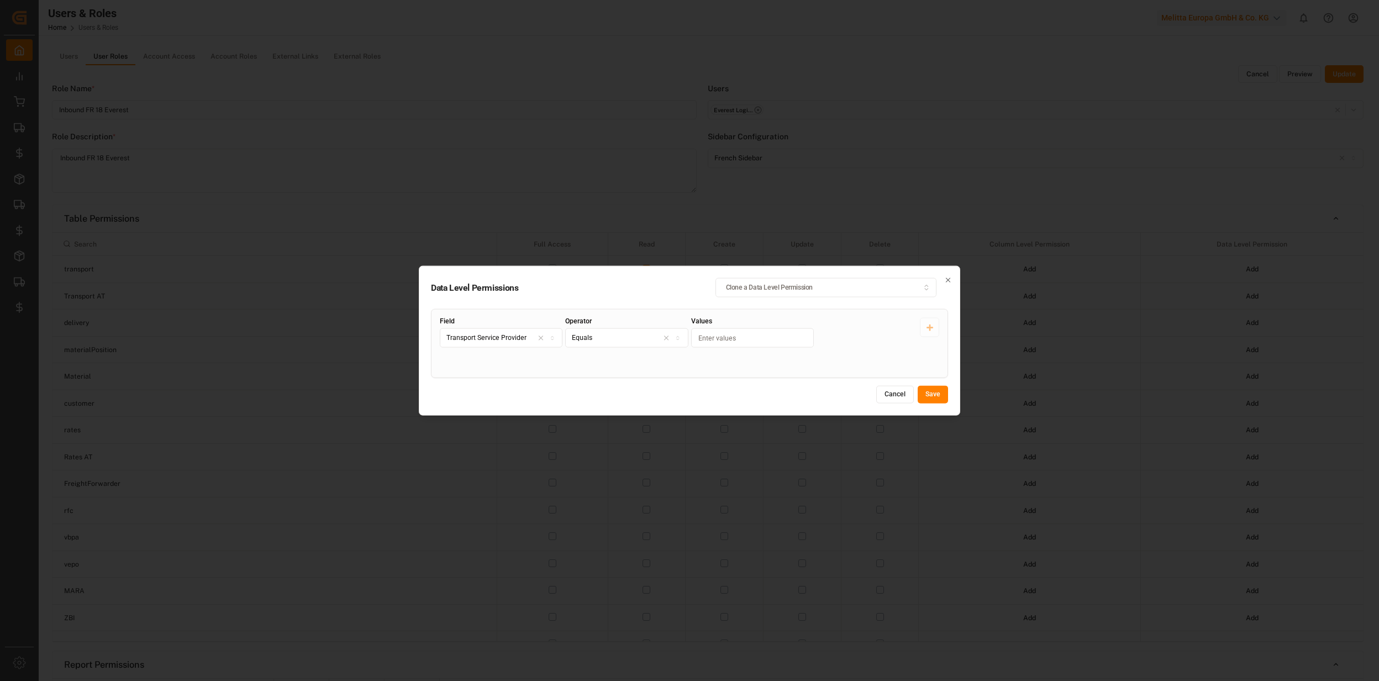
type input "V"
type input "Everest Logistics"
click at [927, 392] on button "Save" at bounding box center [933, 395] width 30 height 18
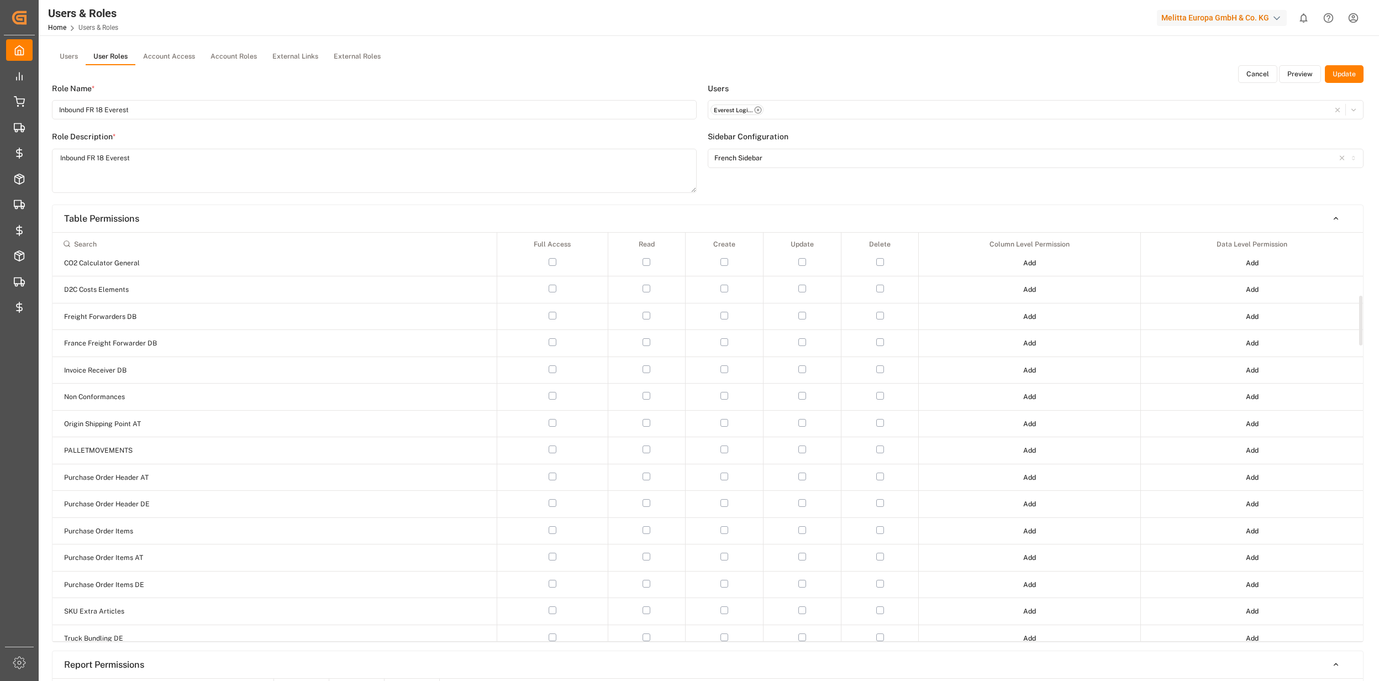
scroll to position [368, 0]
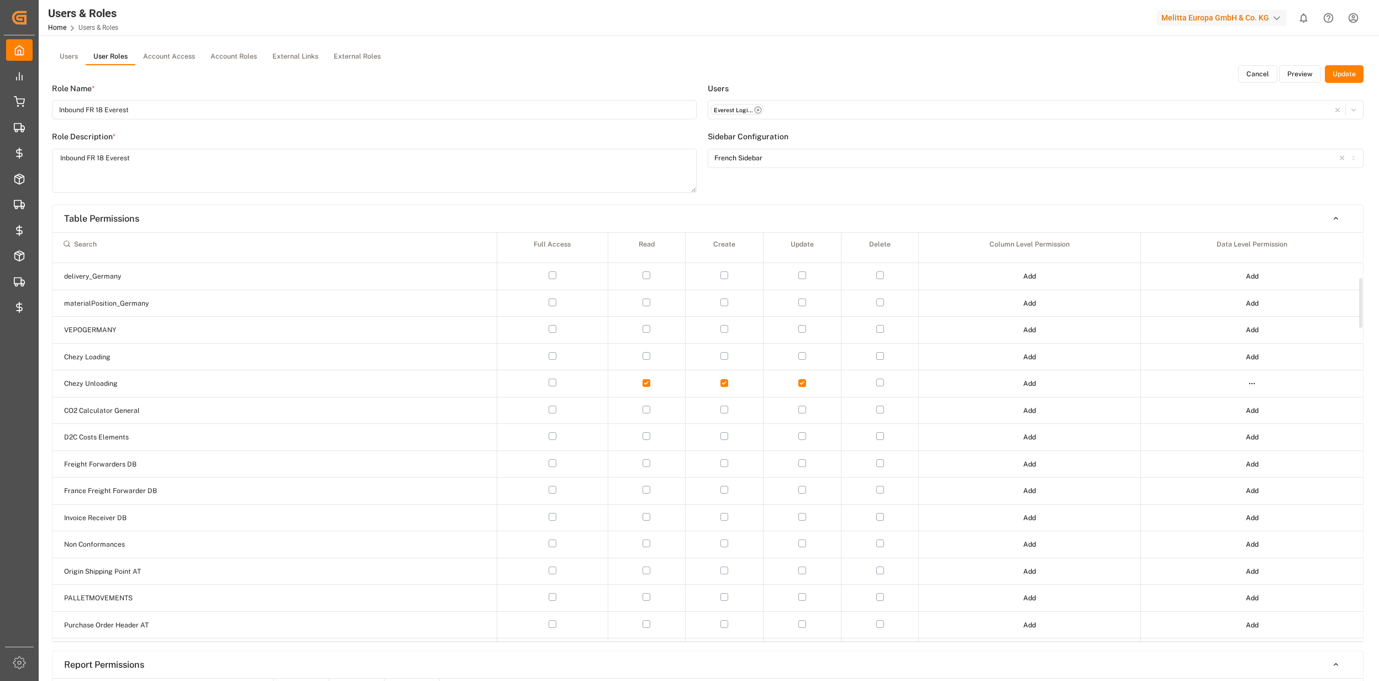
click at [1252, 386] on html "Created by potrace 1.15, written by [PERSON_NAME] [DATE]-[DATE] Created by potr…" at bounding box center [689, 340] width 1379 height 681
click at [1214, 407] on div "Edit" at bounding box center [1229, 406] width 57 height 15
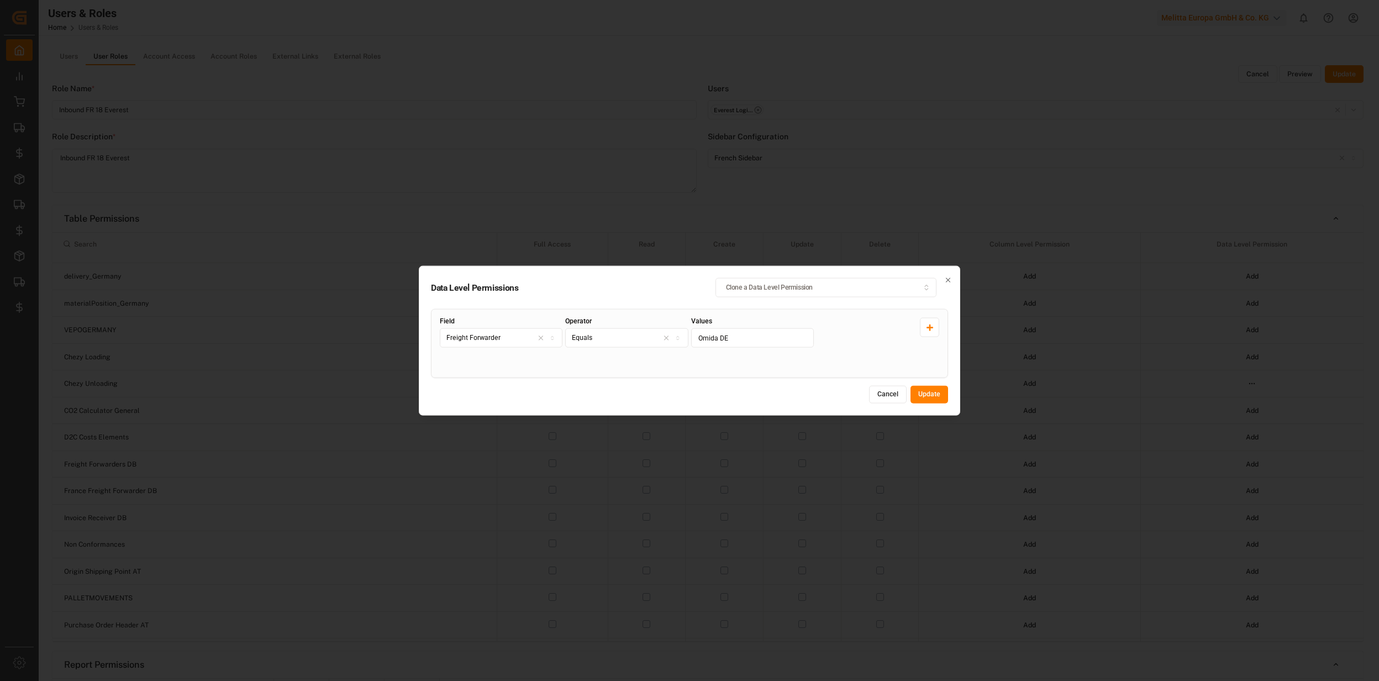
drag, startPoint x: 752, startPoint y: 339, endPoint x: 694, endPoint y: 338, distance: 58.0
click at [694, 338] on input "Omida DE" at bounding box center [752, 337] width 123 height 19
type input "Everest Logistics"
click at [925, 390] on button "Update" at bounding box center [930, 395] width 38 height 18
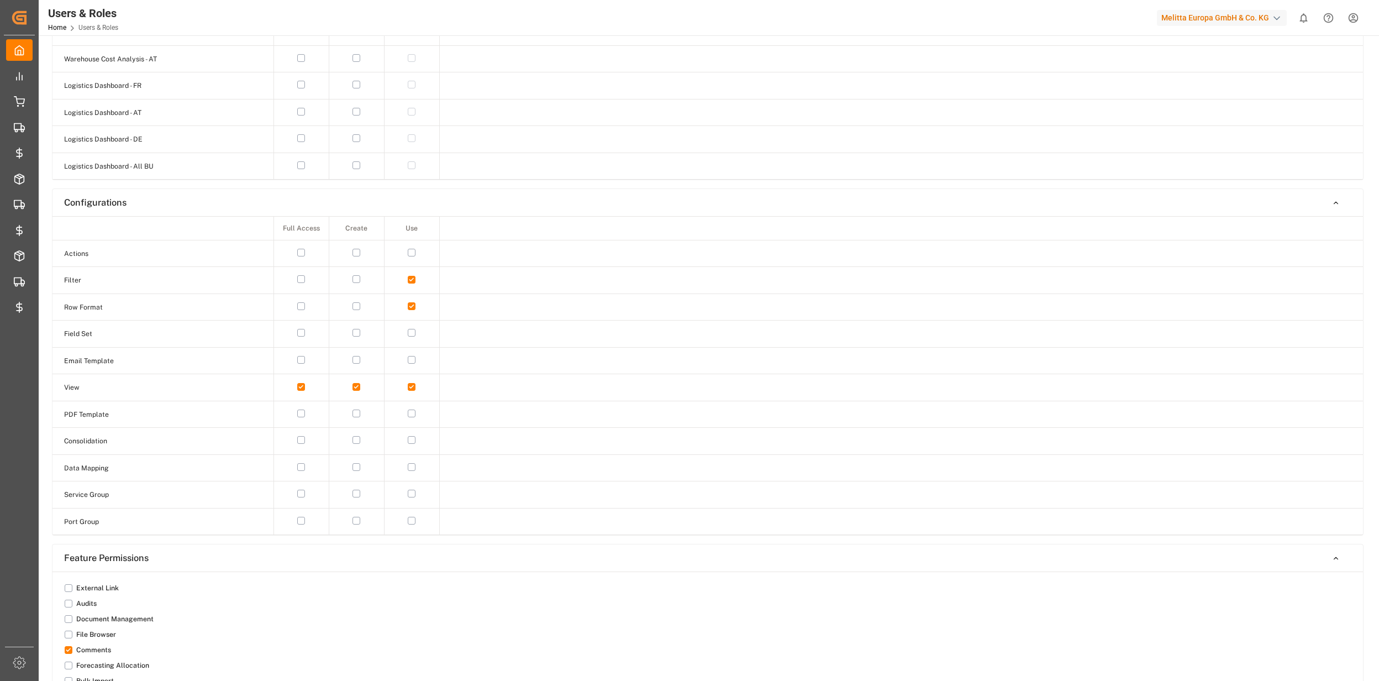
scroll to position [958, 0]
click at [302, 384] on button "button" at bounding box center [301, 380] width 8 height 8
click at [412, 384] on button "button" at bounding box center [412, 380] width 8 height 8
click at [412, 357] on button "button" at bounding box center [412, 353] width 8 height 8
click at [412, 330] on button "button" at bounding box center [412, 326] width 8 height 8
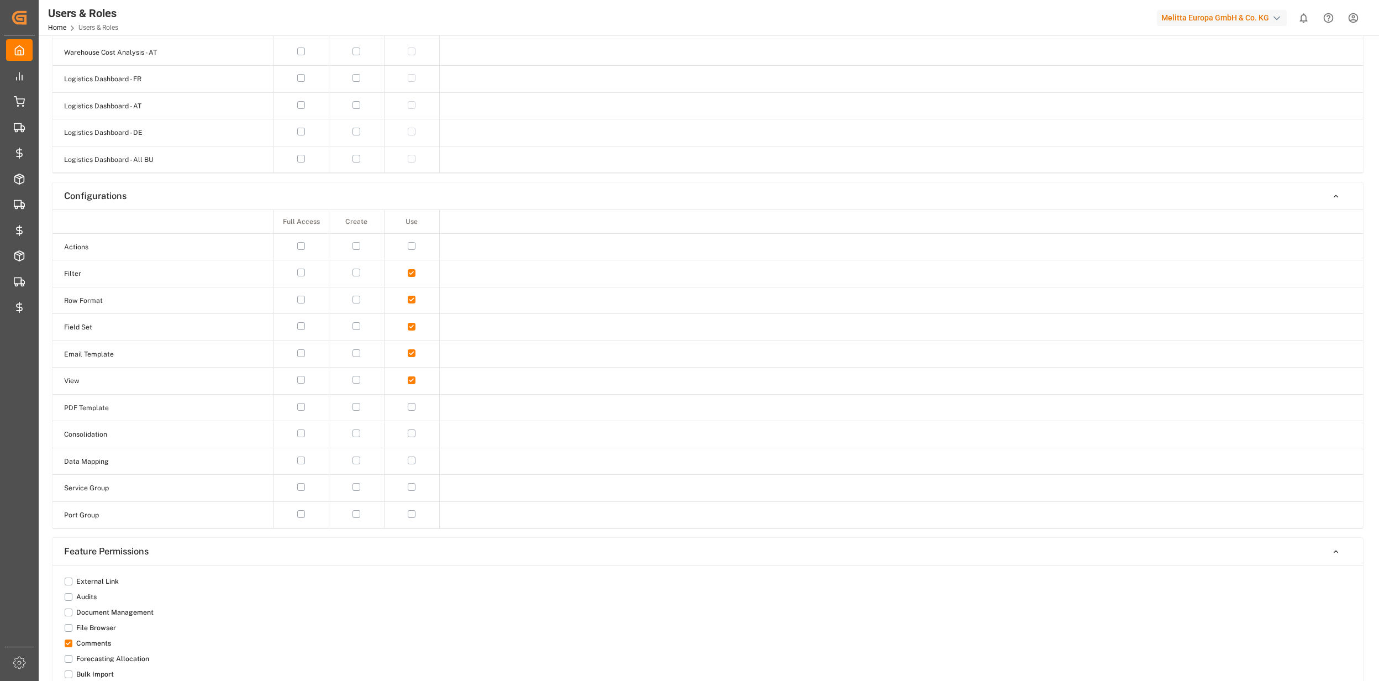
click at [412, 250] on button "button" at bounding box center [412, 246] width 8 height 8
click at [69, 585] on button "button" at bounding box center [69, 582] width 8 height 8
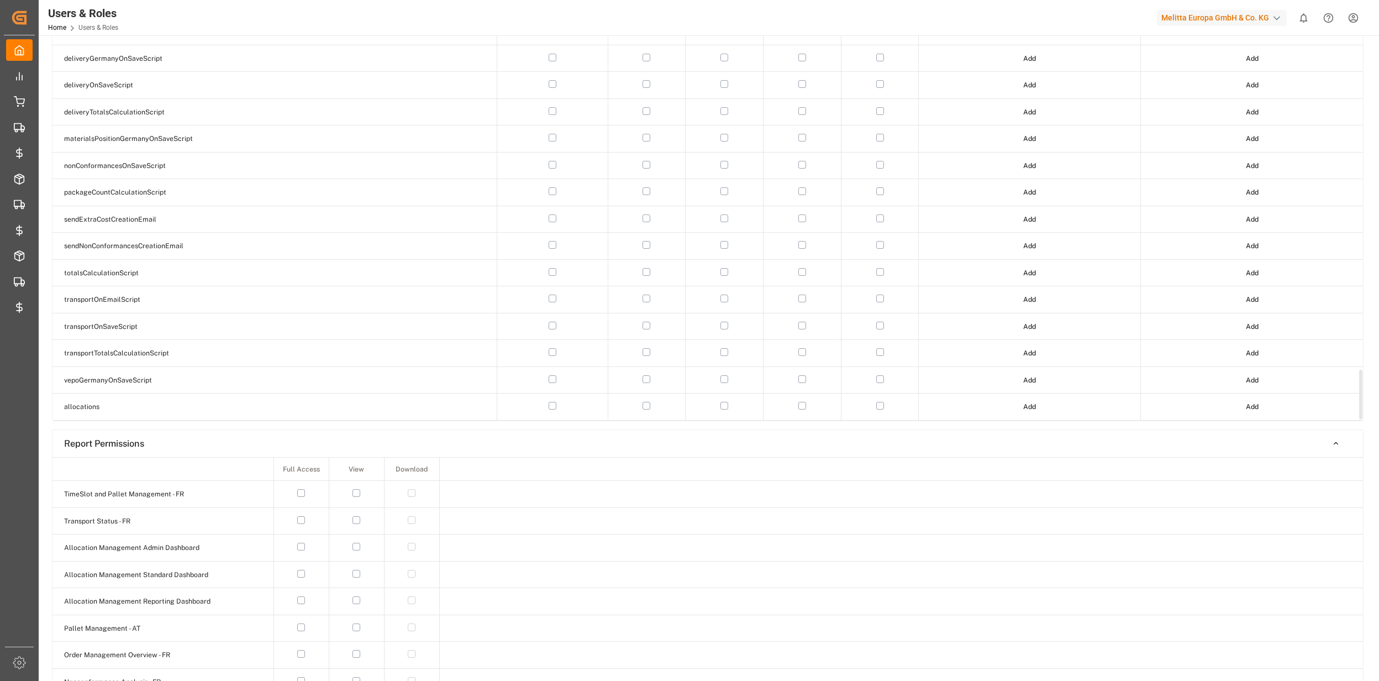
scroll to position [0, 0]
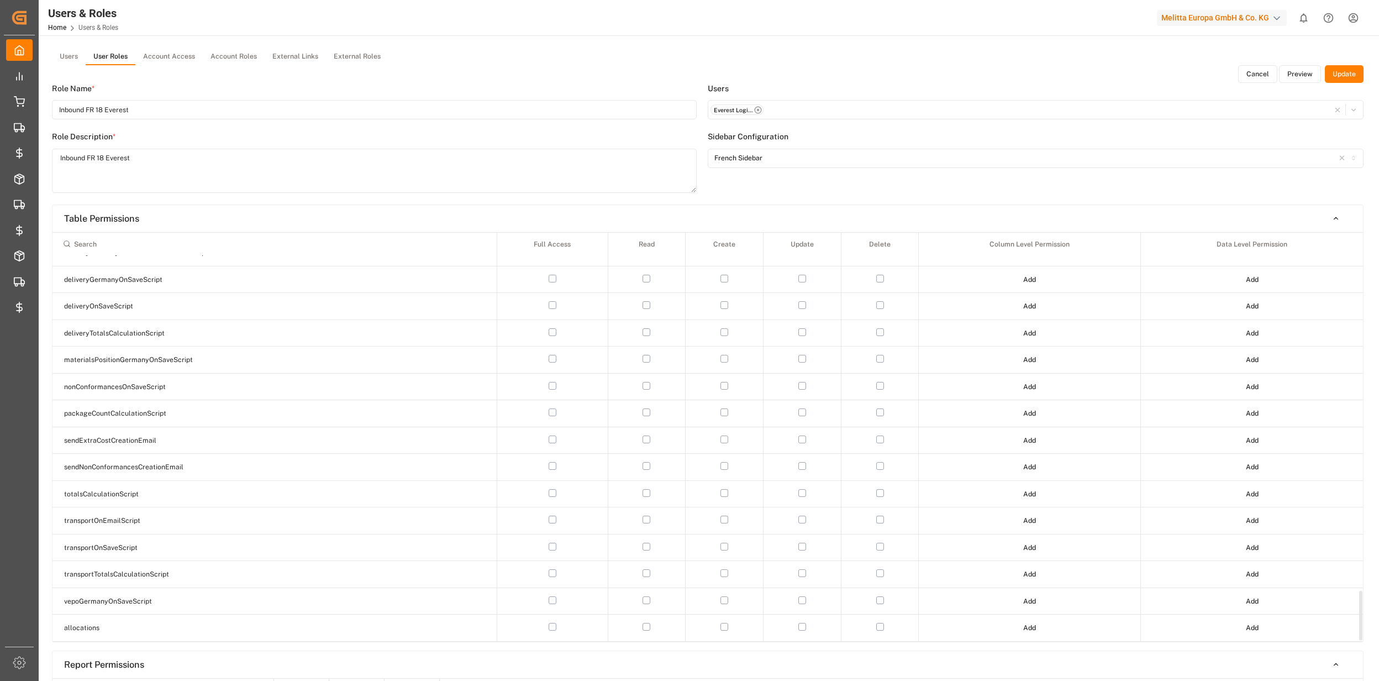
click at [1351, 75] on button "Update" at bounding box center [1344, 74] width 39 height 18
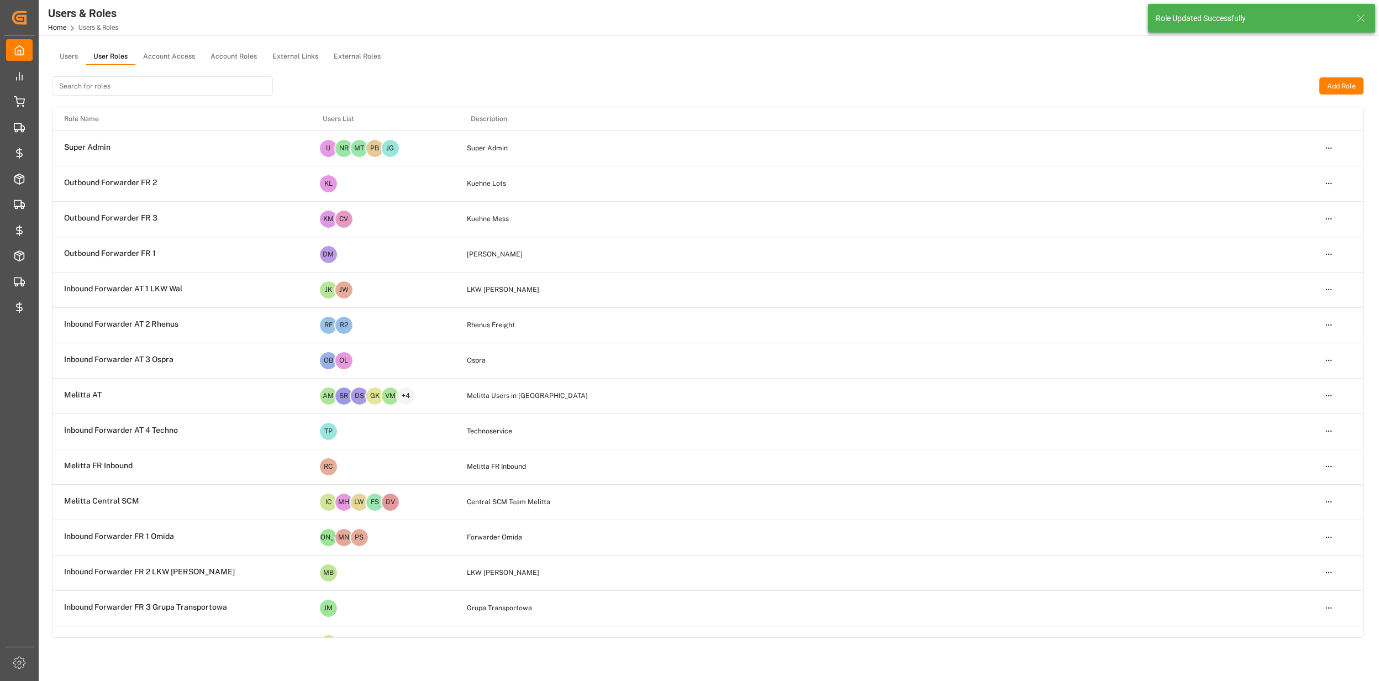
drag, startPoint x: 1356, startPoint y: 14, endPoint x: 1206, endPoint y: 175, distance: 219.3
click at [1356, 14] on icon at bounding box center [1361, 18] width 13 height 13
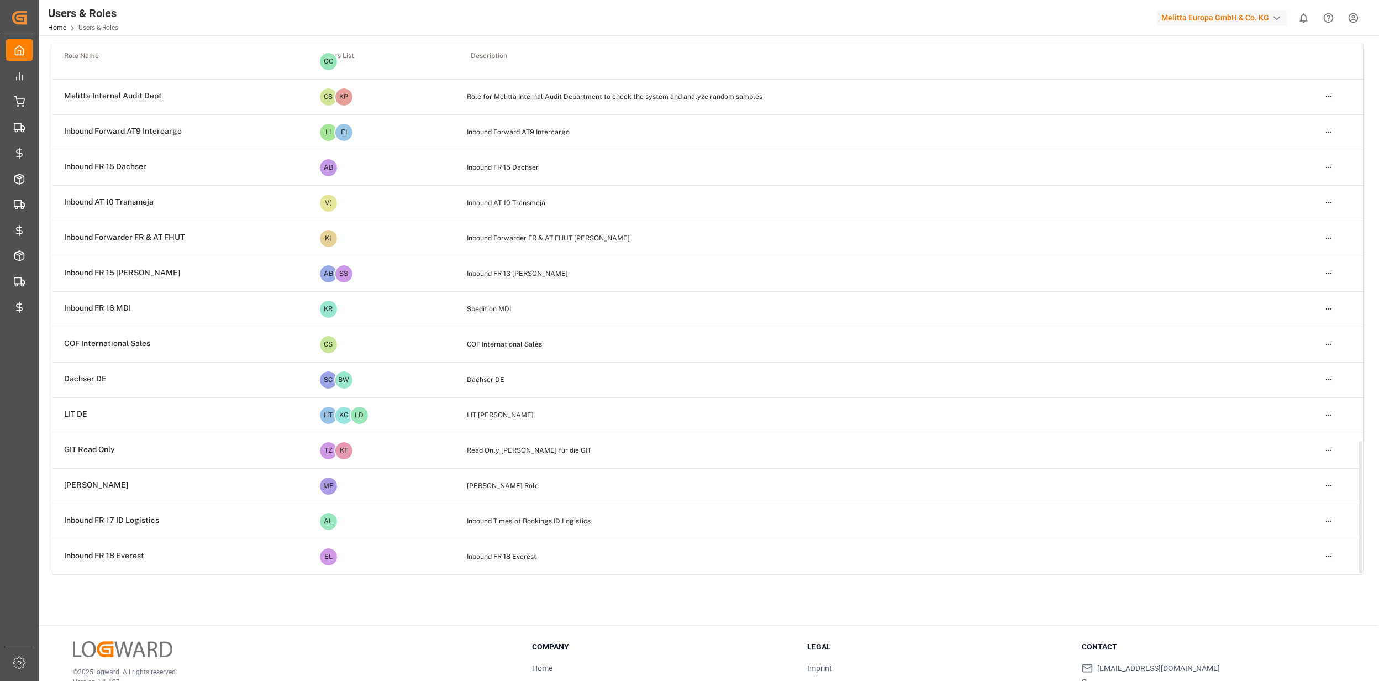
scroll to position [133, 0]
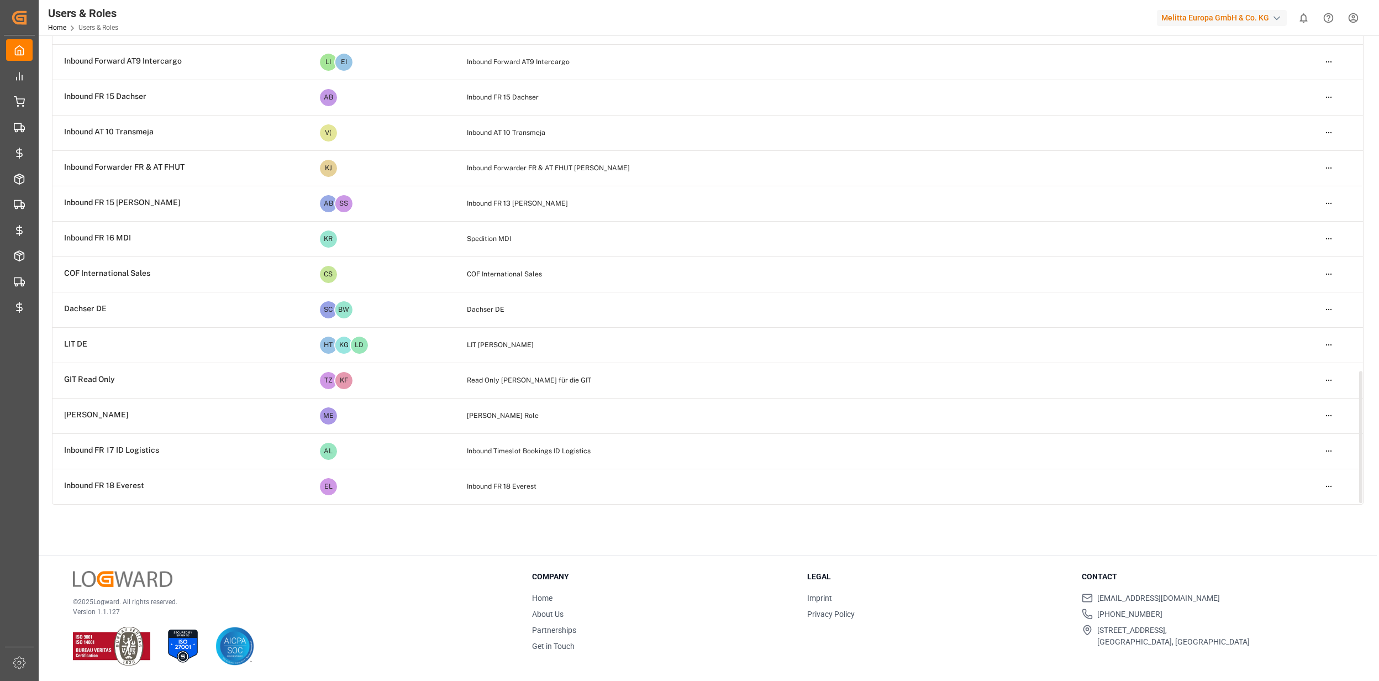
click at [1326, 484] on html "Created by potrace 1.15, written by [PERSON_NAME] [DATE]-[DATE] Created by potr…" at bounding box center [689, 340] width 1379 height 681
click at [1303, 505] on div "Edit" at bounding box center [1305, 505] width 57 height 15
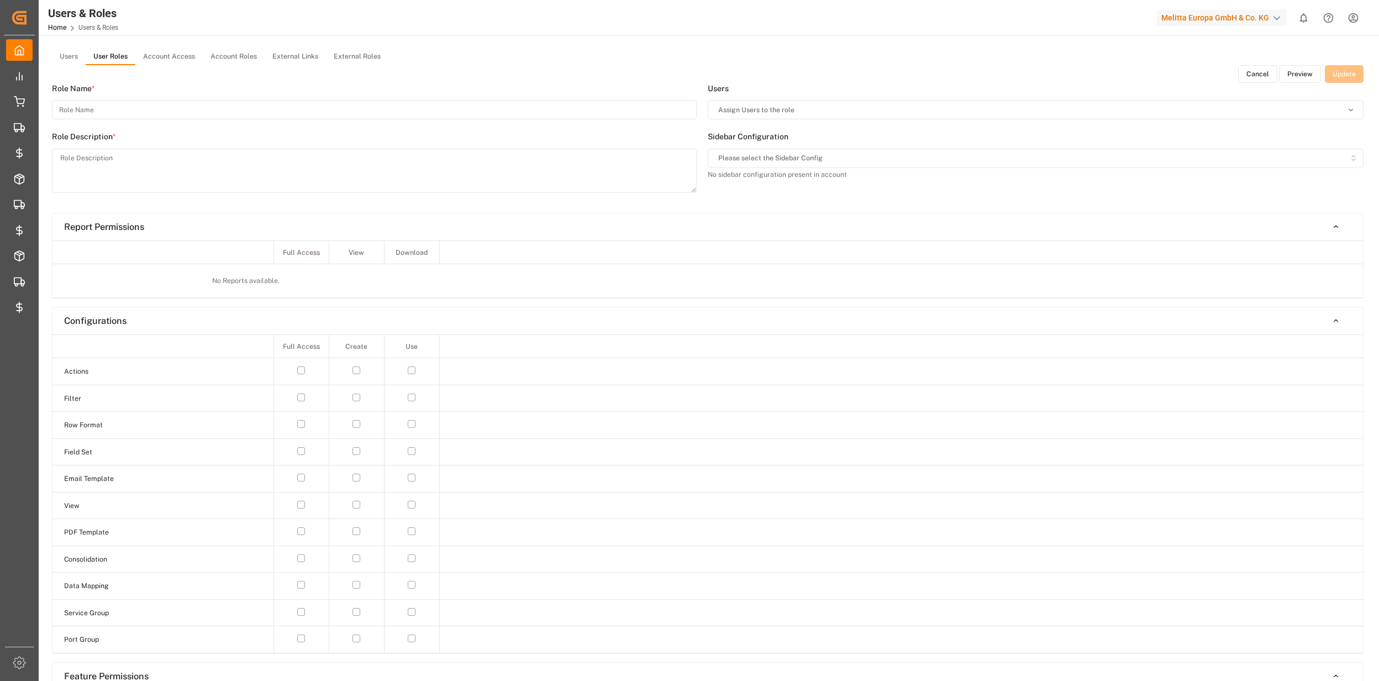
type input "Inbound FR 18 Everest"
type textarea "Inbound FR 18 Everest"
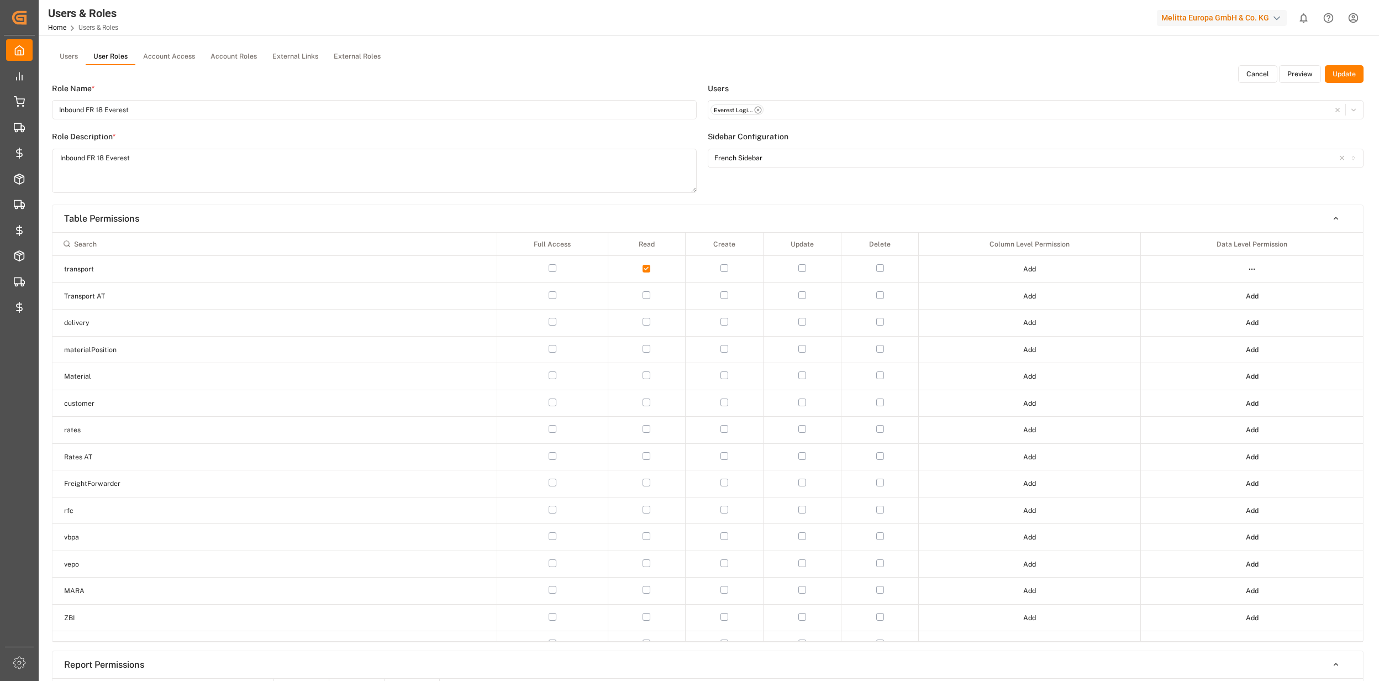
click at [1308, 72] on button "Preview" at bounding box center [1300, 74] width 42 height 18
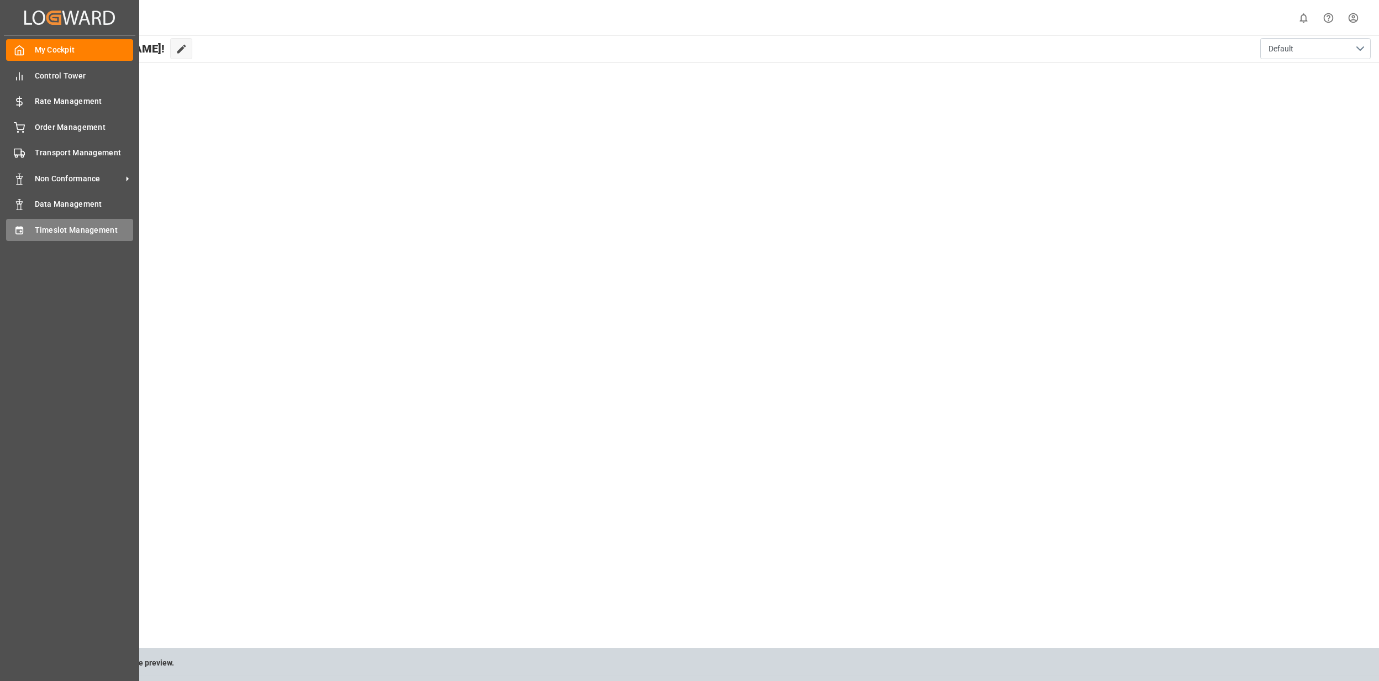
click at [39, 224] on span "Timeslot Management" at bounding box center [84, 230] width 99 height 12
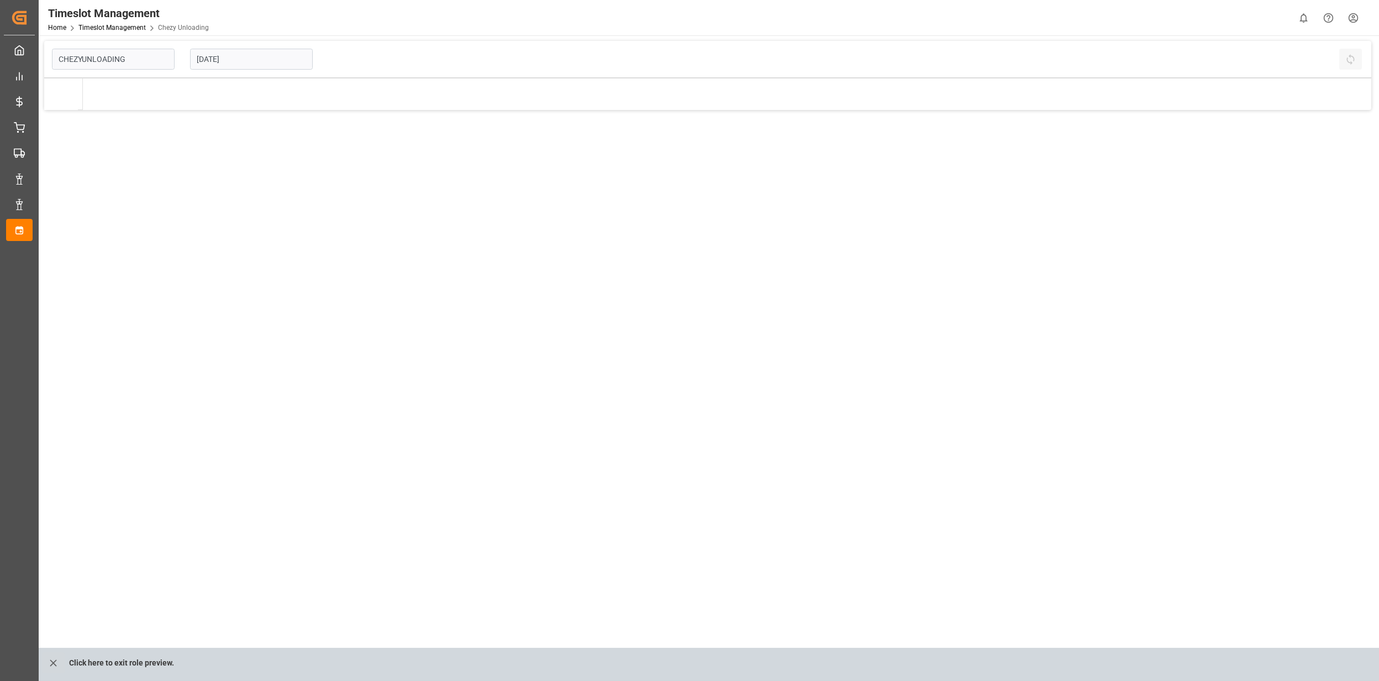
type input "Chezy Unloading"
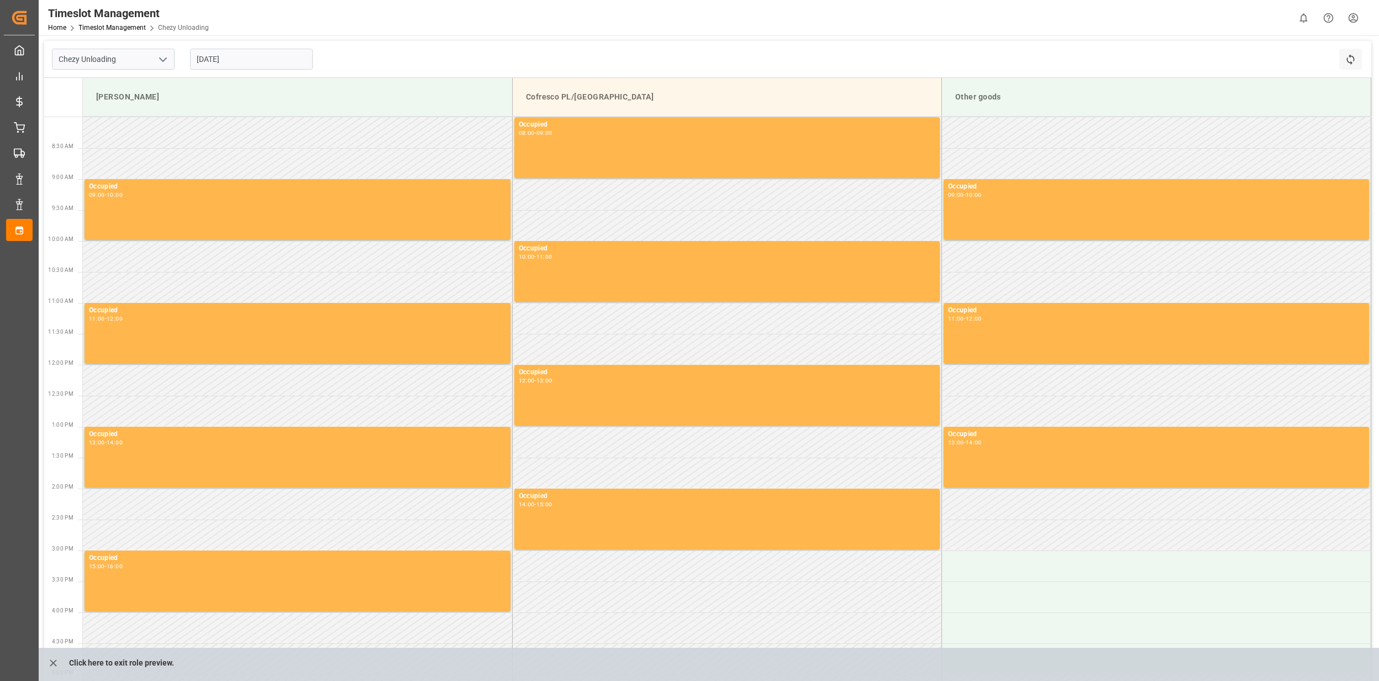
click at [161, 54] on icon "open menu" at bounding box center [162, 59] width 13 height 13
click at [161, 54] on icon "close menu" at bounding box center [162, 59] width 13 height 13
click at [224, 48] on div "[DATE]" at bounding box center [251, 59] width 138 height 36
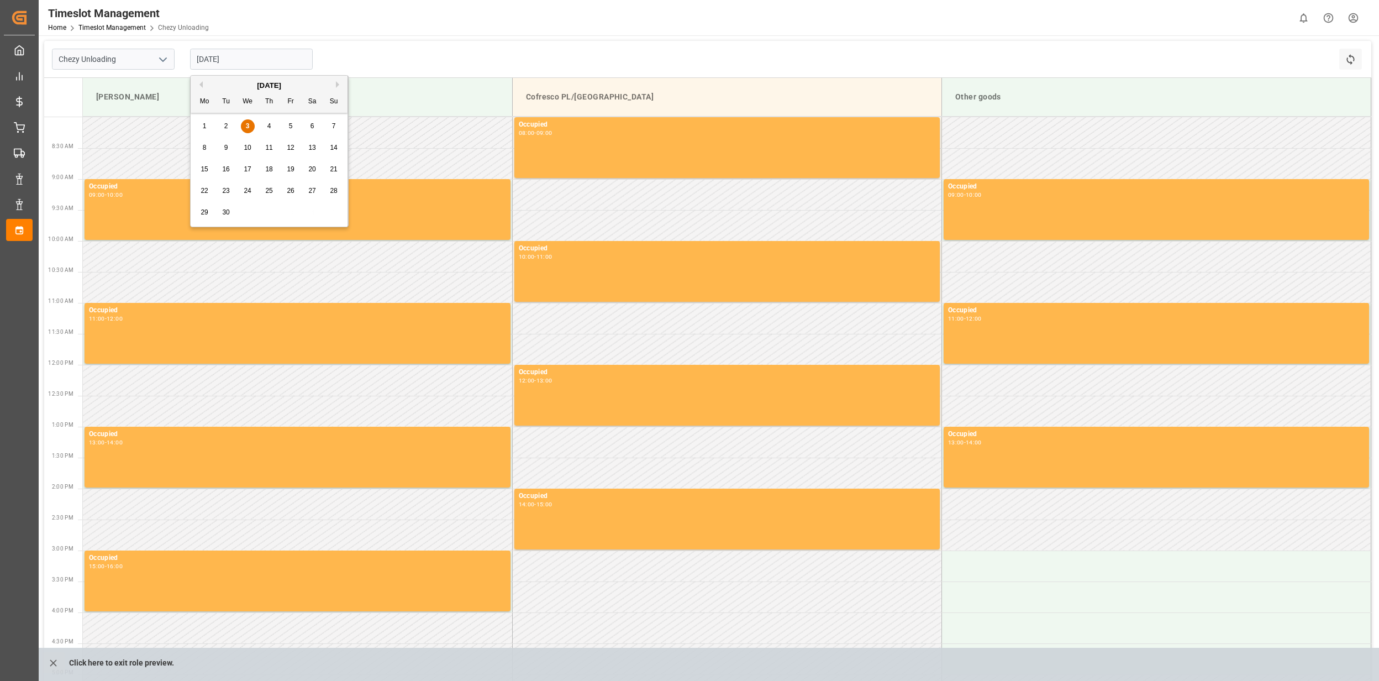
click at [231, 53] on input "[DATE]" at bounding box center [251, 59] width 123 height 21
click at [252, 146] on div "10" at bounding box center [248, 147] width 14 height 13
type input "[DATE]"
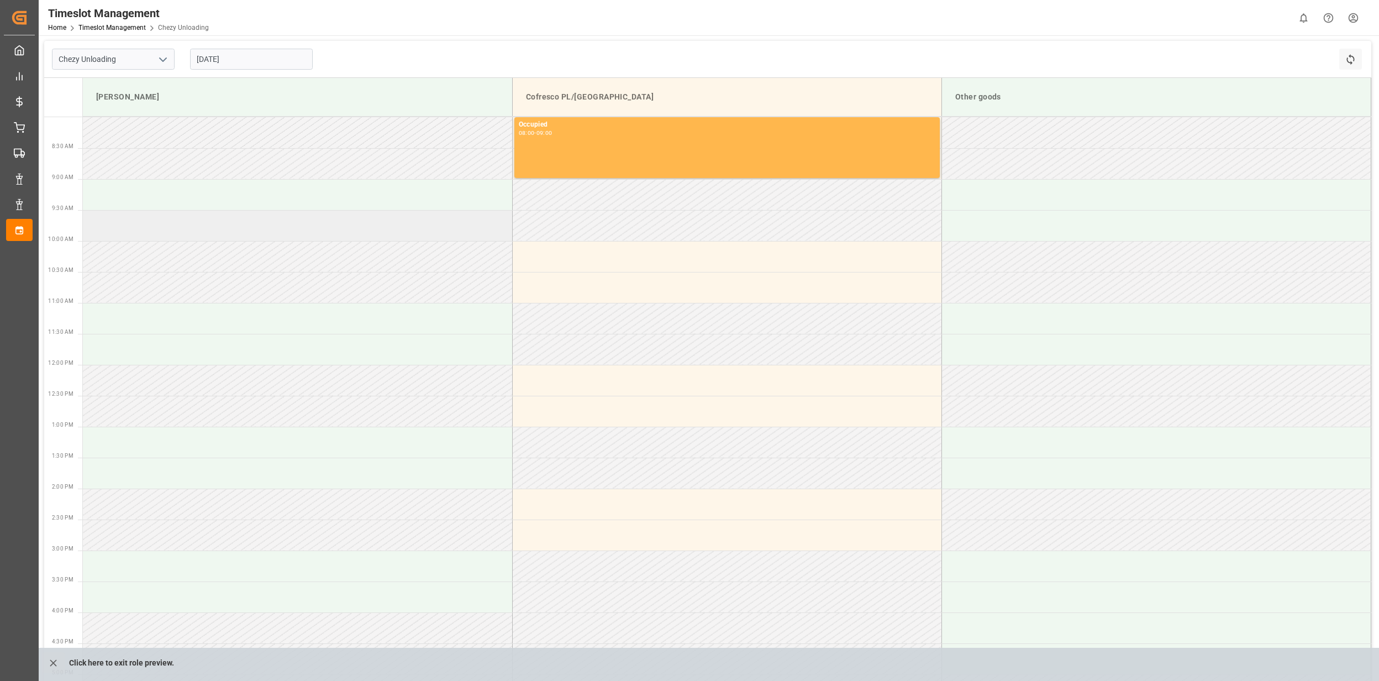
drag, startPoint x: 363, startPoint y: 197, endPoint x: 358, endPoint y: 217, distance: 20.4
click at [358, 217] on tbody "Occupied 08:00 - 09:00" at bounding box center [727, 409] width 1289 height 584
click at [356, 199] on td at bounding box center [297, 194] width 429 height 31
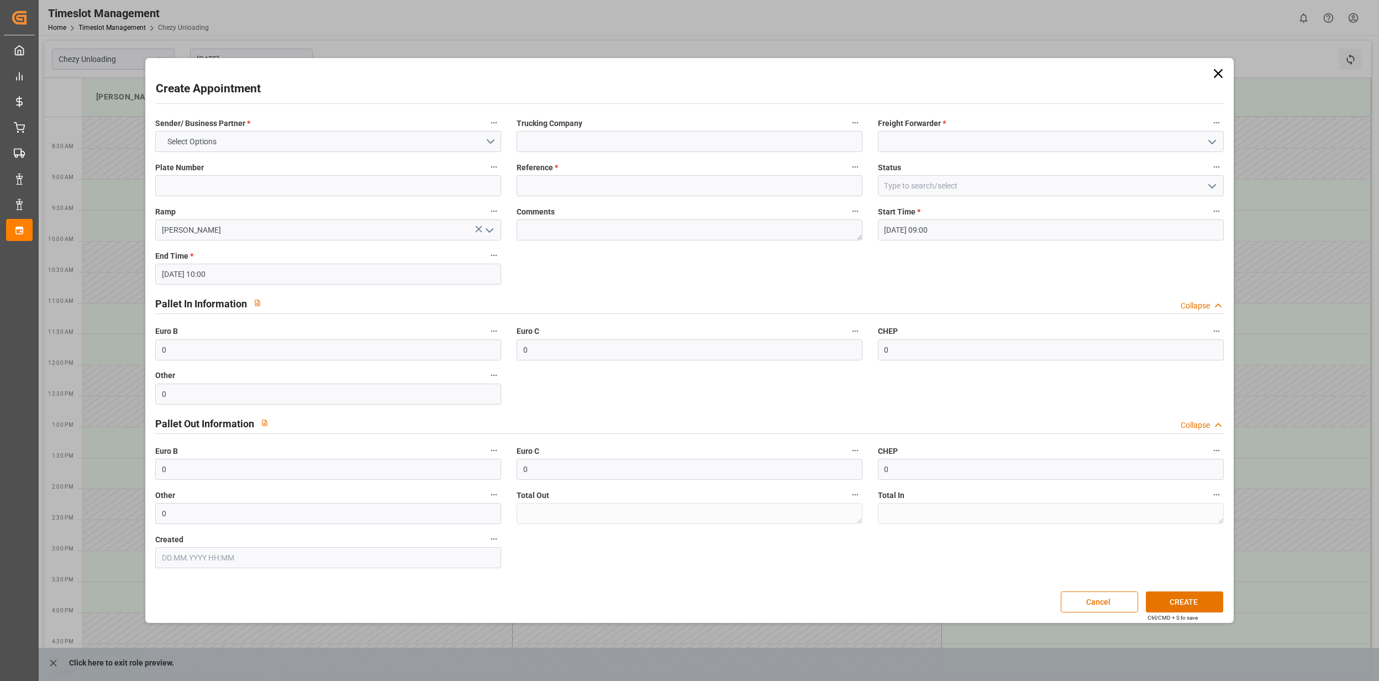
click at [356, 199] on div "Plate Number" at bounding box center [328, 178] width 361 height 44
click at [1086, 597] on button "Cancel" at bounding box center [1099, 601] width 77 height 21
